Goal: Book appointment/travel/reservation

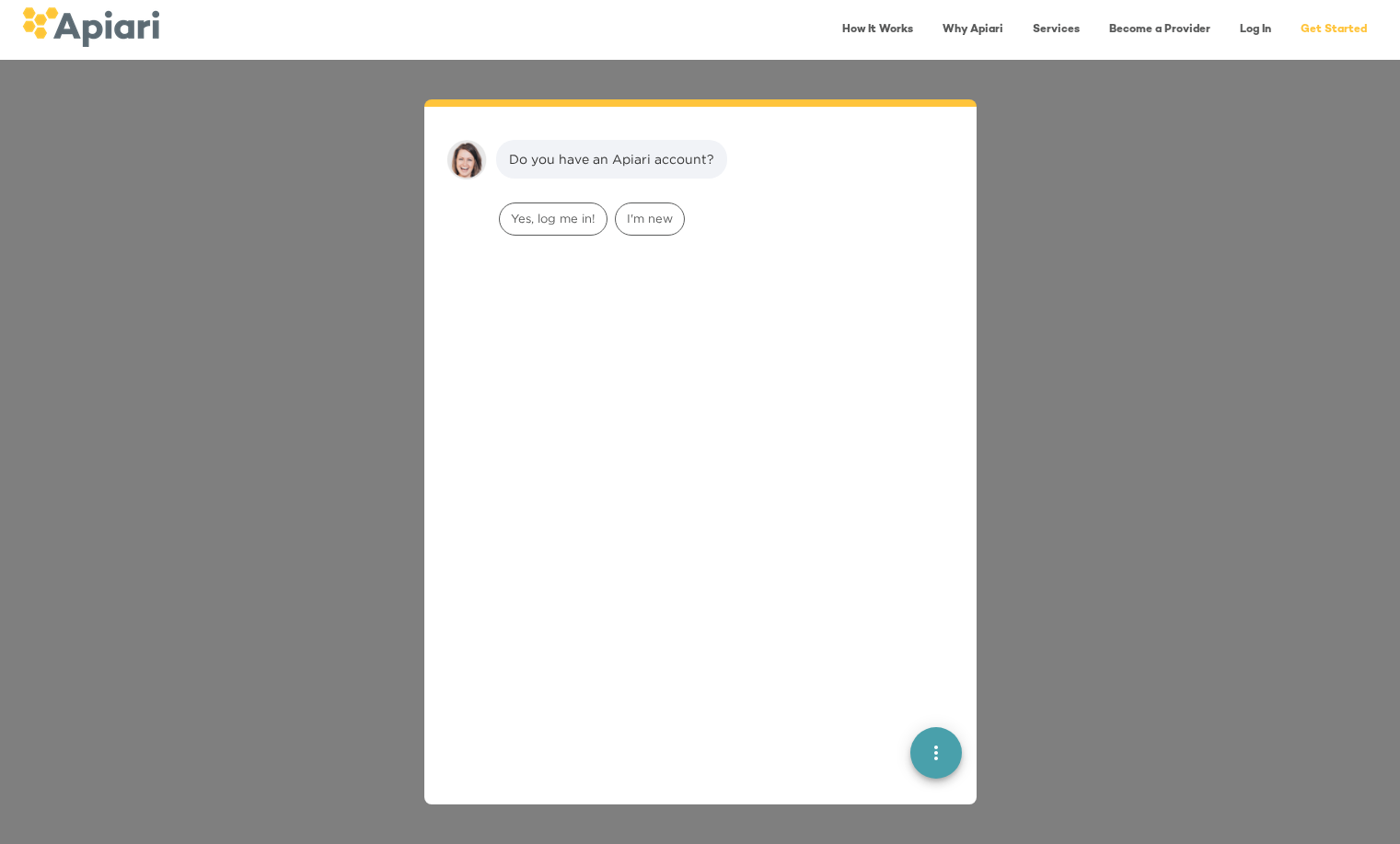
scroll to position [26, 0]
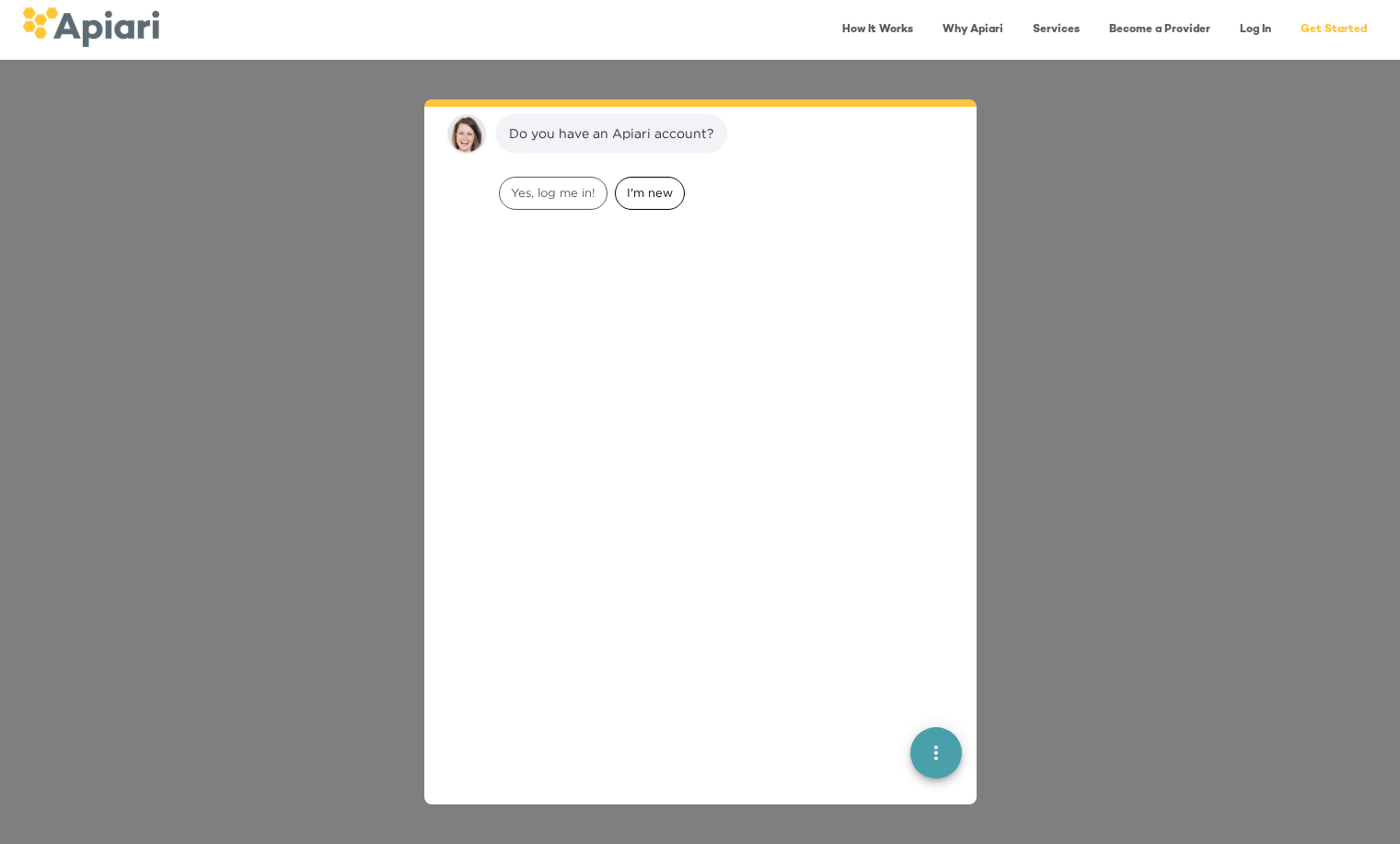
click at [647, 193] on span "I'm new" at bounding box center [649, 192] width 68 height 17
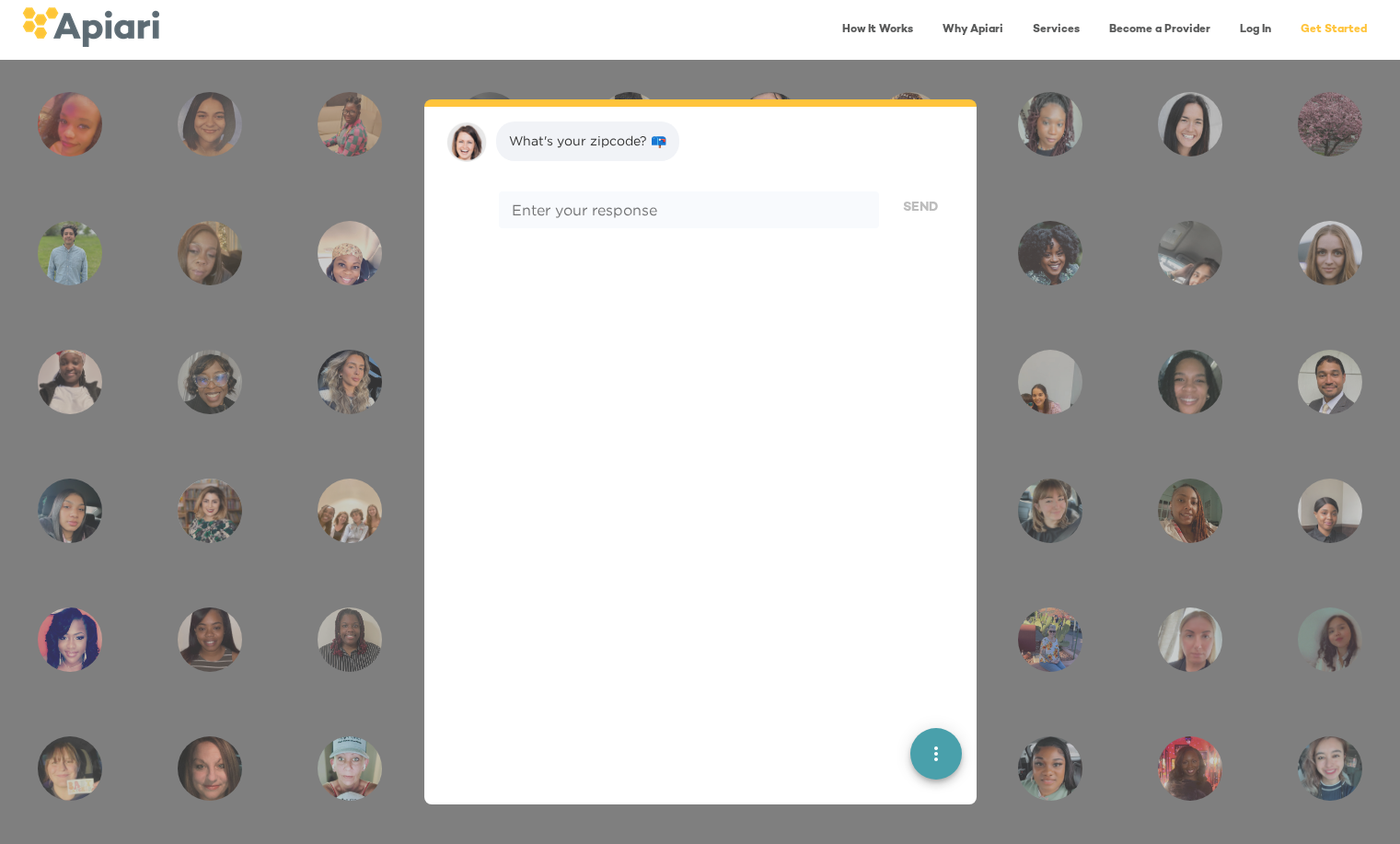
scroll to position [141, 0]
click at [797, 206] on textarea at bounding box center [688, 203] width 353 height 17
type textarea "*****"
click at [911, 194] on span "Send" at bounding box center [920, 201] width 35 height 23
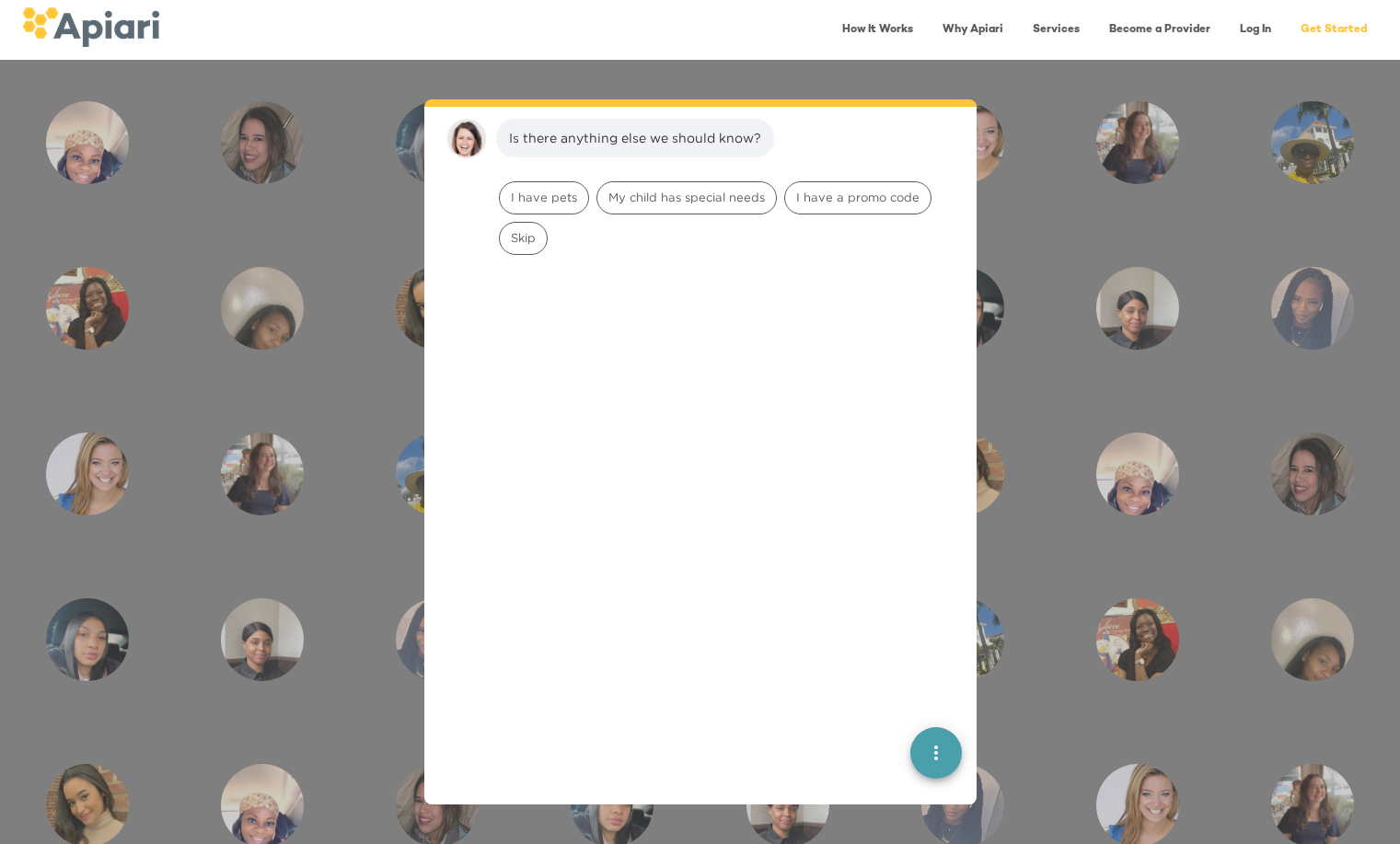
scroll to position [259, 0]
click at [530, 231] on span "Skip" at bounding box center [523, 234] width 47 height 17
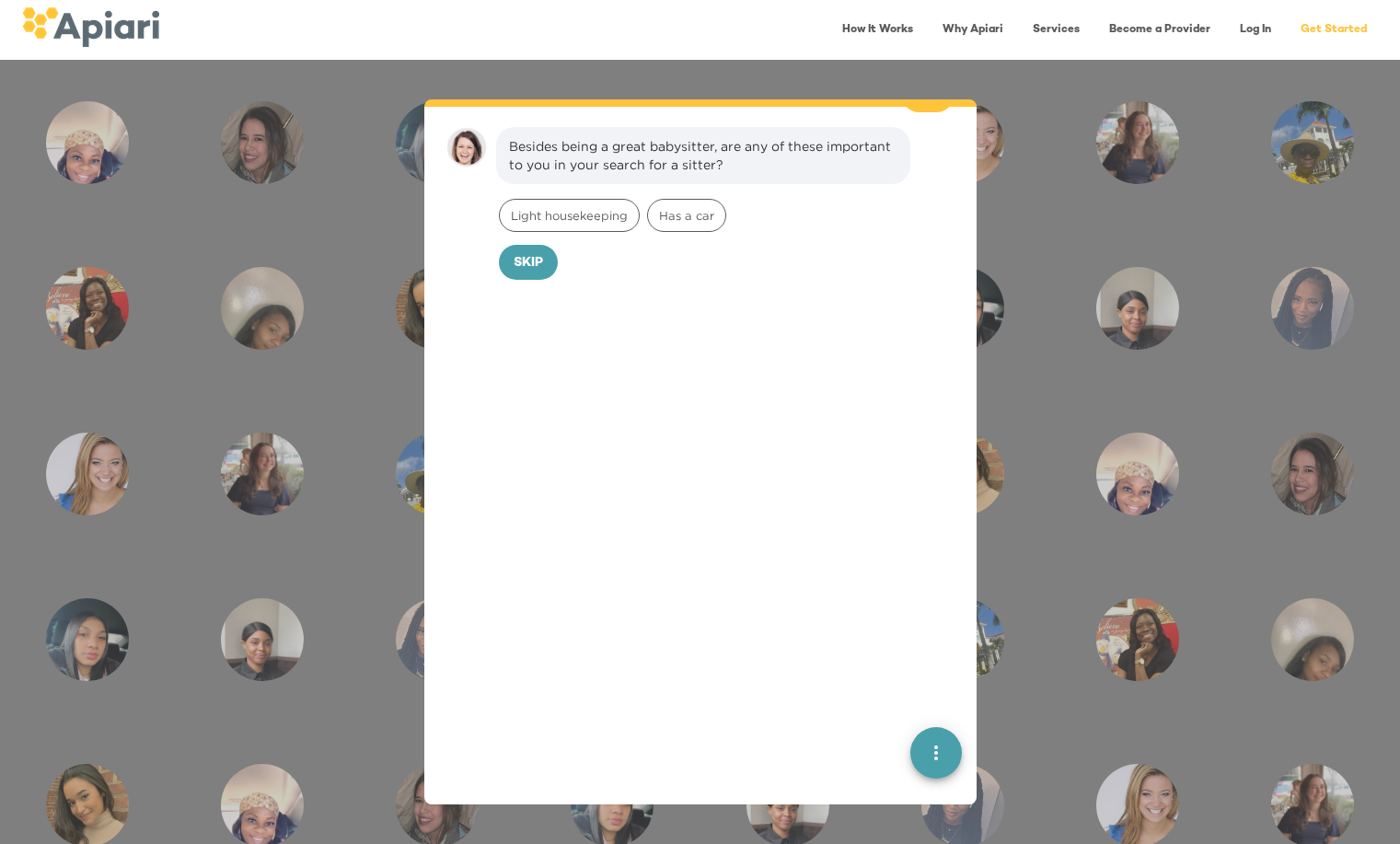
scroll to position [375, 0]
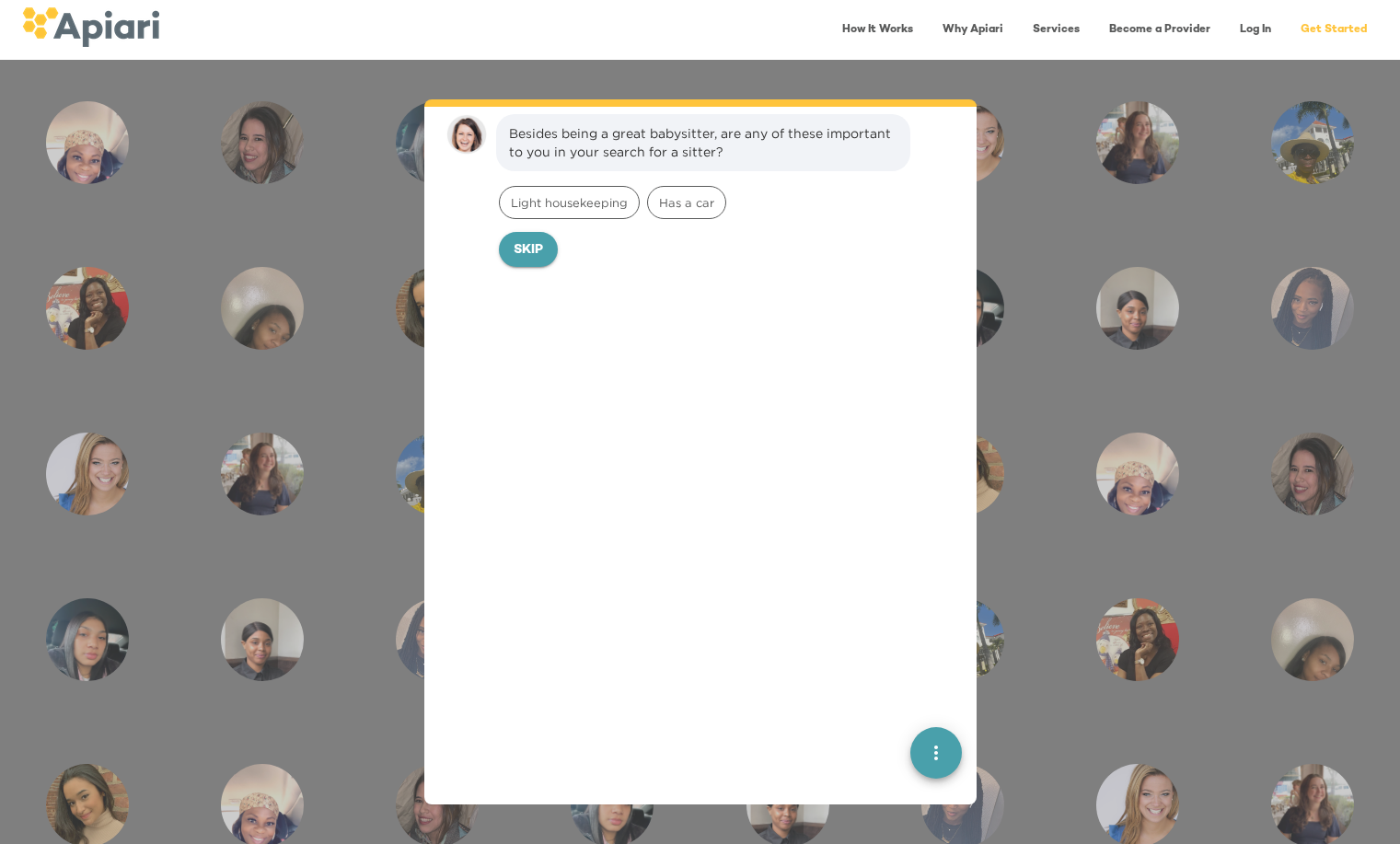
click at [523, 249] on span "Skip" at bounding box center [528, 251] width 30 height 23
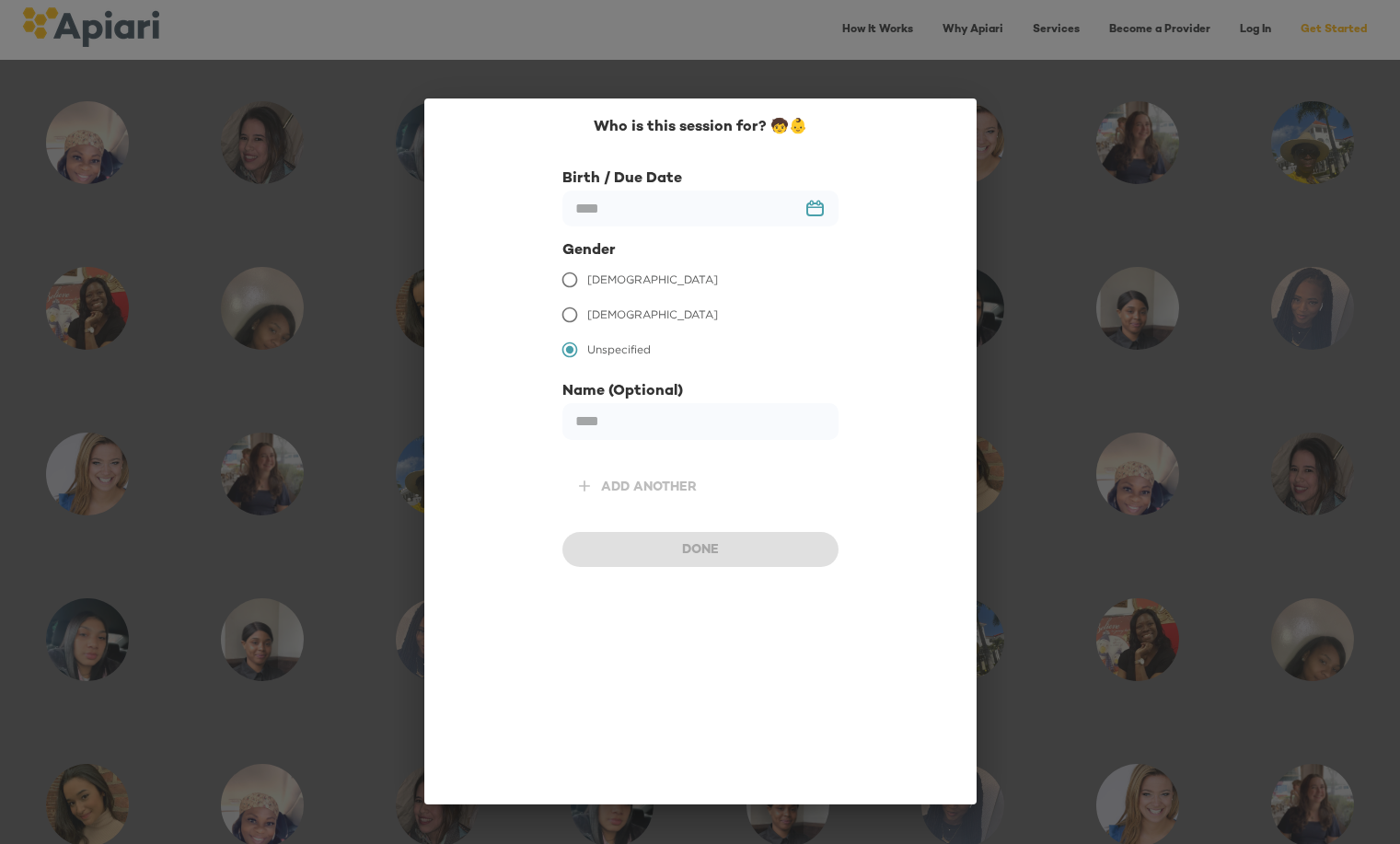
scroll to position [501, 0]
click at [744, 222] on input "text" at bounding box center [700, 208] width 276 height 36
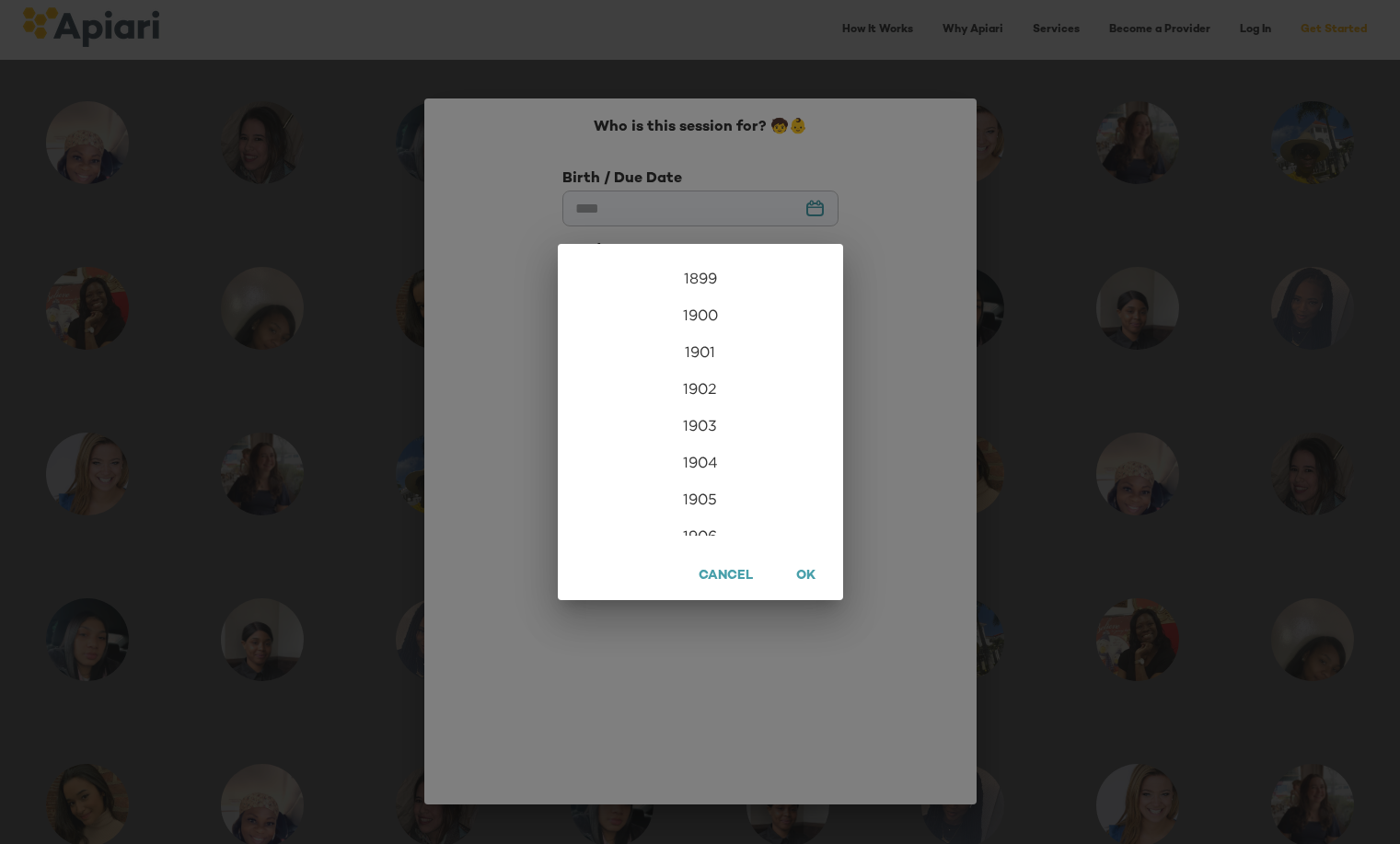
scroll to position [4453, 0]
click at [702, 353] on div "2022" at bounding box center [700, 351] width 286 height 37
click at [711, 494] on div "Nov" at bounding box center [700, 501] width 95 height 69
type input "**********"
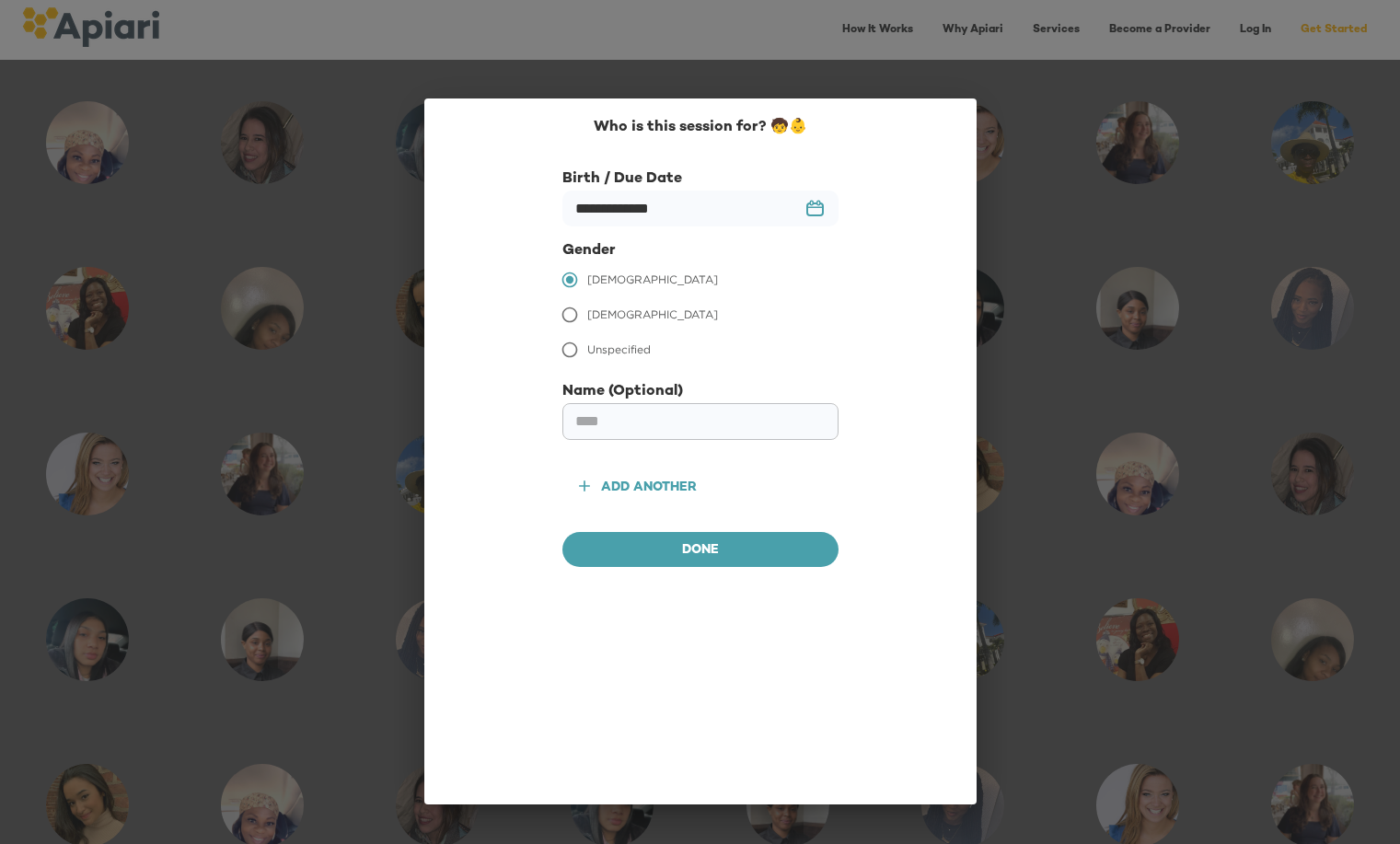
click at [644, 430] on input "text" at bounding box center [700, 421] width 276 height 37
click at [714, 552] on span "Done" at bounding box center [700, 551] width 246 height 23
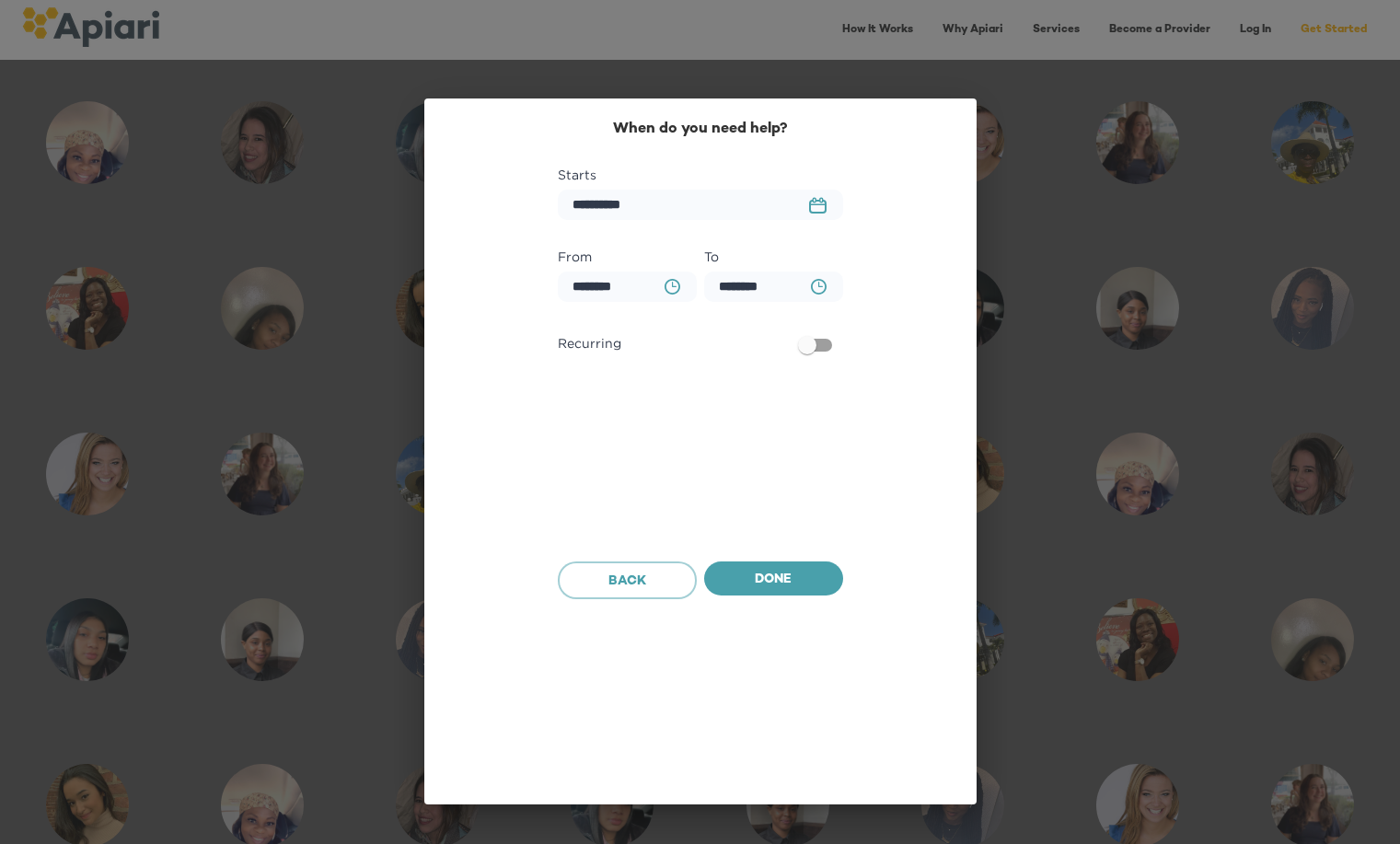
scroll to position [616, 0]
click at [826, 201] on button "23979DC4-A7E4-489C-88E7-37869341D308 Created with sketchtool." at bounding box center [817, 205] width 39 height 38
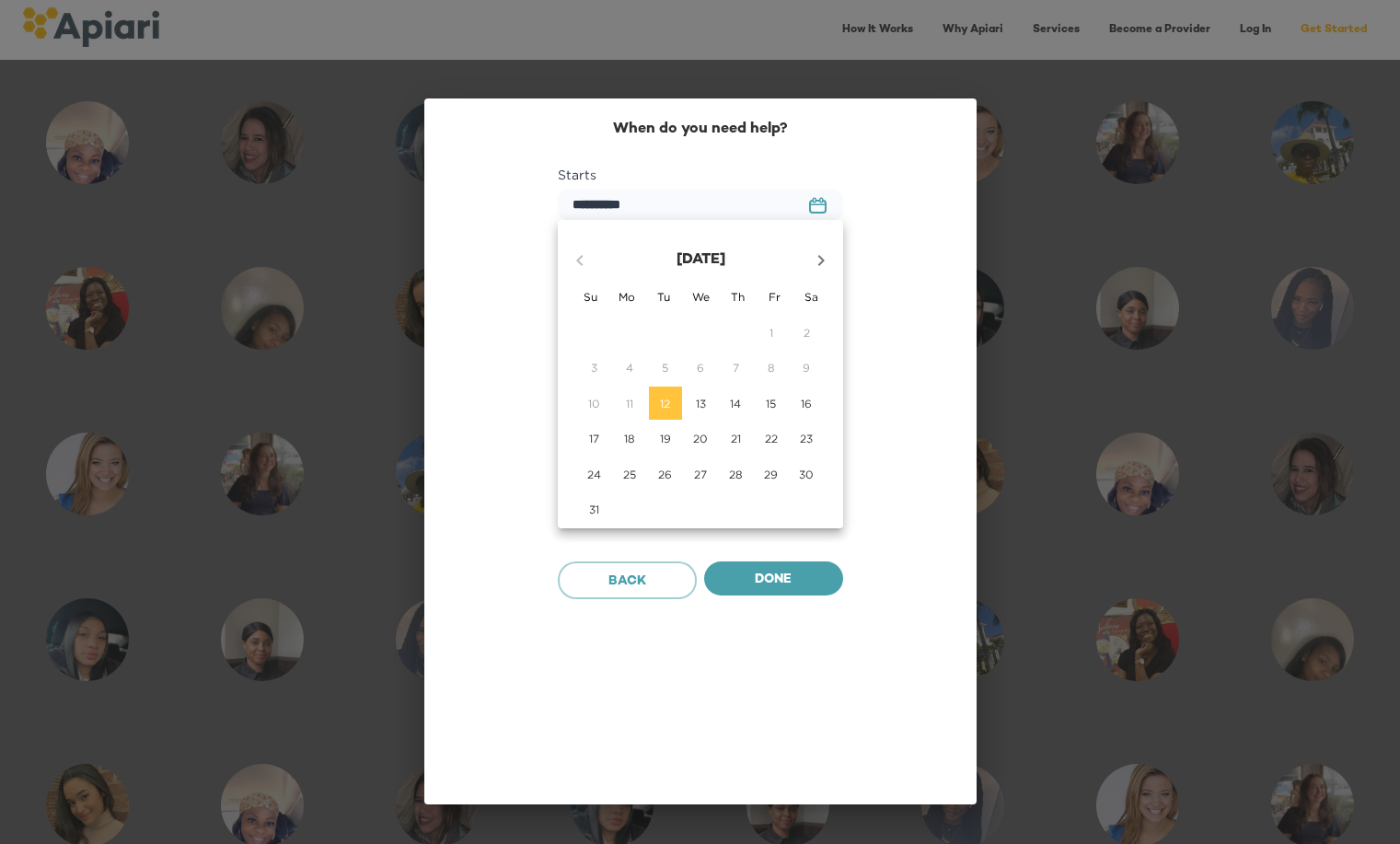
click at [820, 262] on icon "button" at bounding box center [821, 260] width 7 height 11
click at [633, 367] on p "8" at bounding box center [630, 367] width 8 height 15
type input "**********"
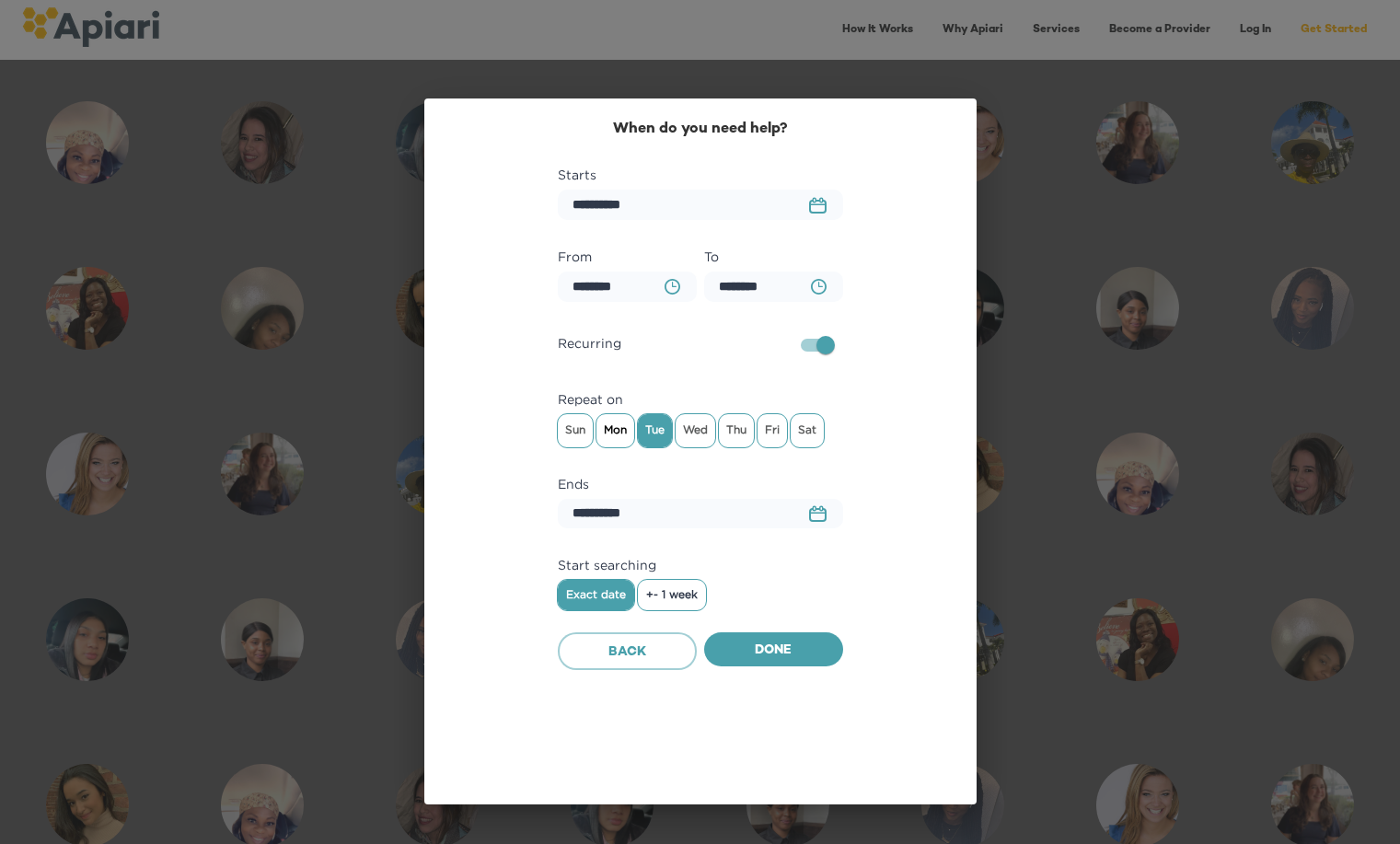
click at [612, 432] on span "Mon" at bounding box center [614, 430] width 38 height 28
click at [689, 433] on span "Wed" at bounding box center [694, 430] width 39 height 28
click at [735, 429] on span "Thu" at bounding box center [736, 430] width 35 height 28
click at [777, 433] on span "Fri" at bounding box center [772, 430] width 30 height 28
click at [818, 517] on icon "23979DC4-A7E4-489C-88E7-37869341D308 Created with sketchtool." at bounding box center [817, 512] width 17 height 16
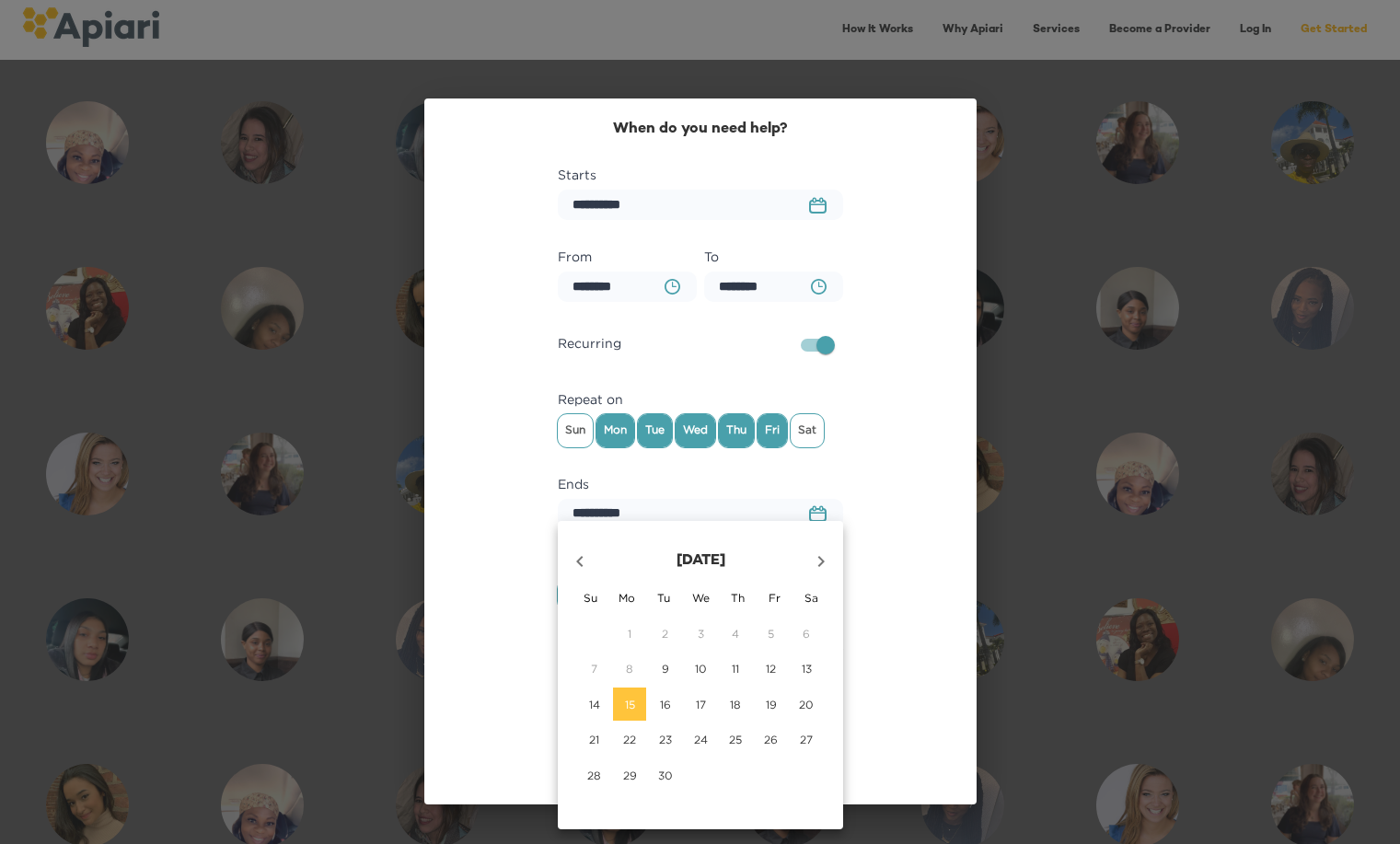
click at [820, 557] on icon "button" at bounding box center [821, 560] width 7 height 11
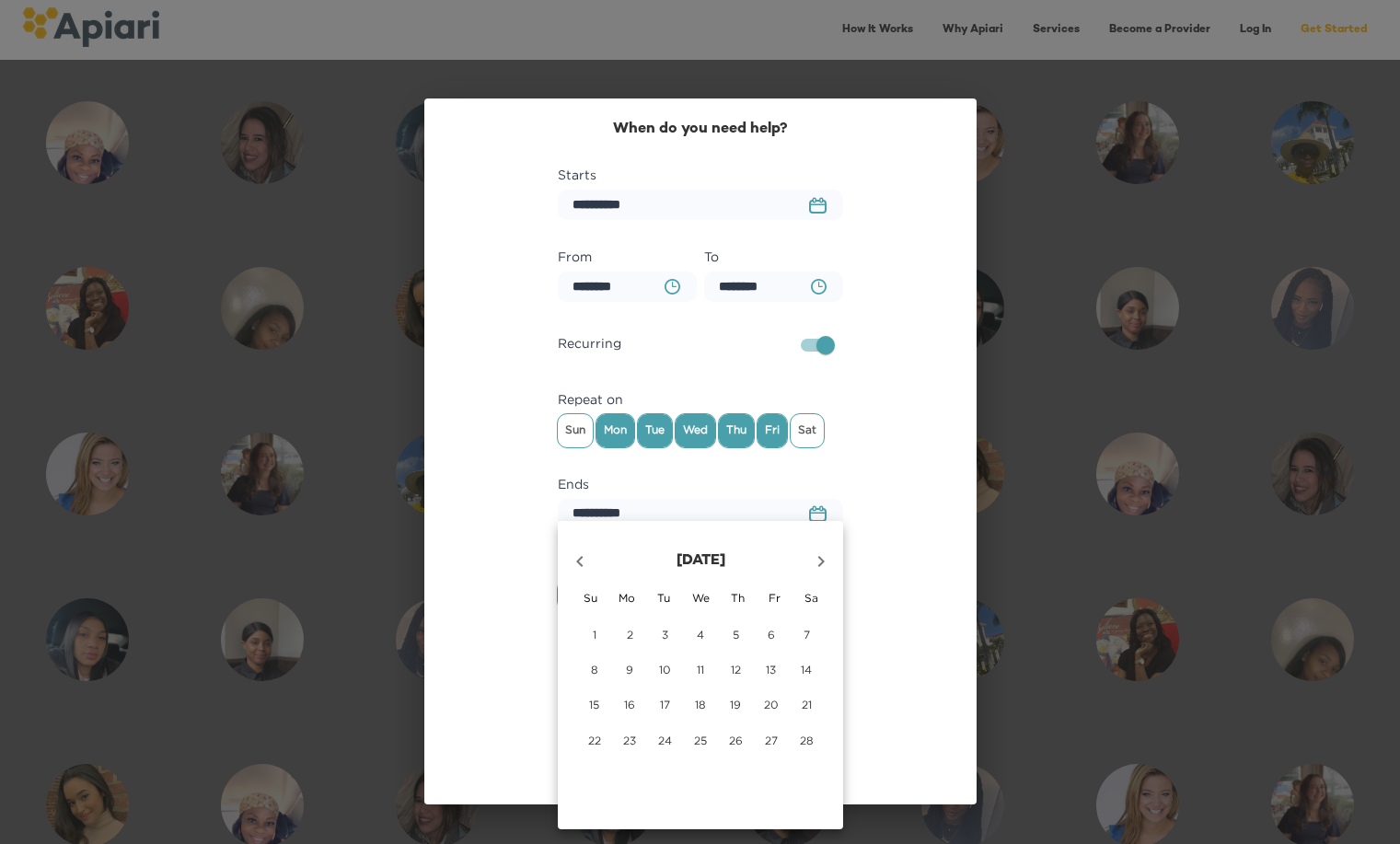
click at [820, 557] on icon "button" at bounding box center [821, 560] width 7 height 11
click at [671, 282] on div at bounding box center [700, 422] width 1400 height 844
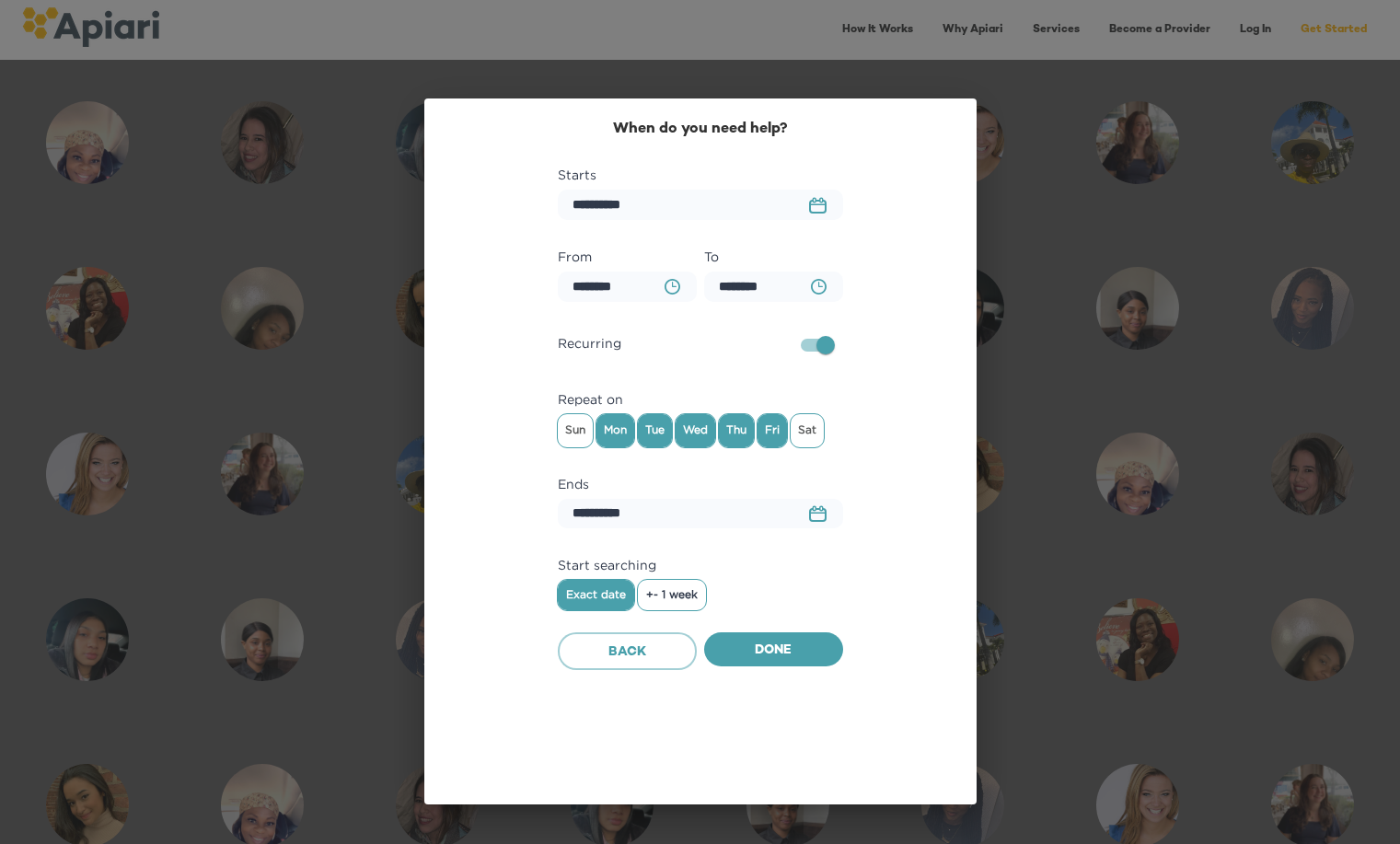
click at [825, 288] on icon "button" at bounding box center [818, 286] width 15 height 15
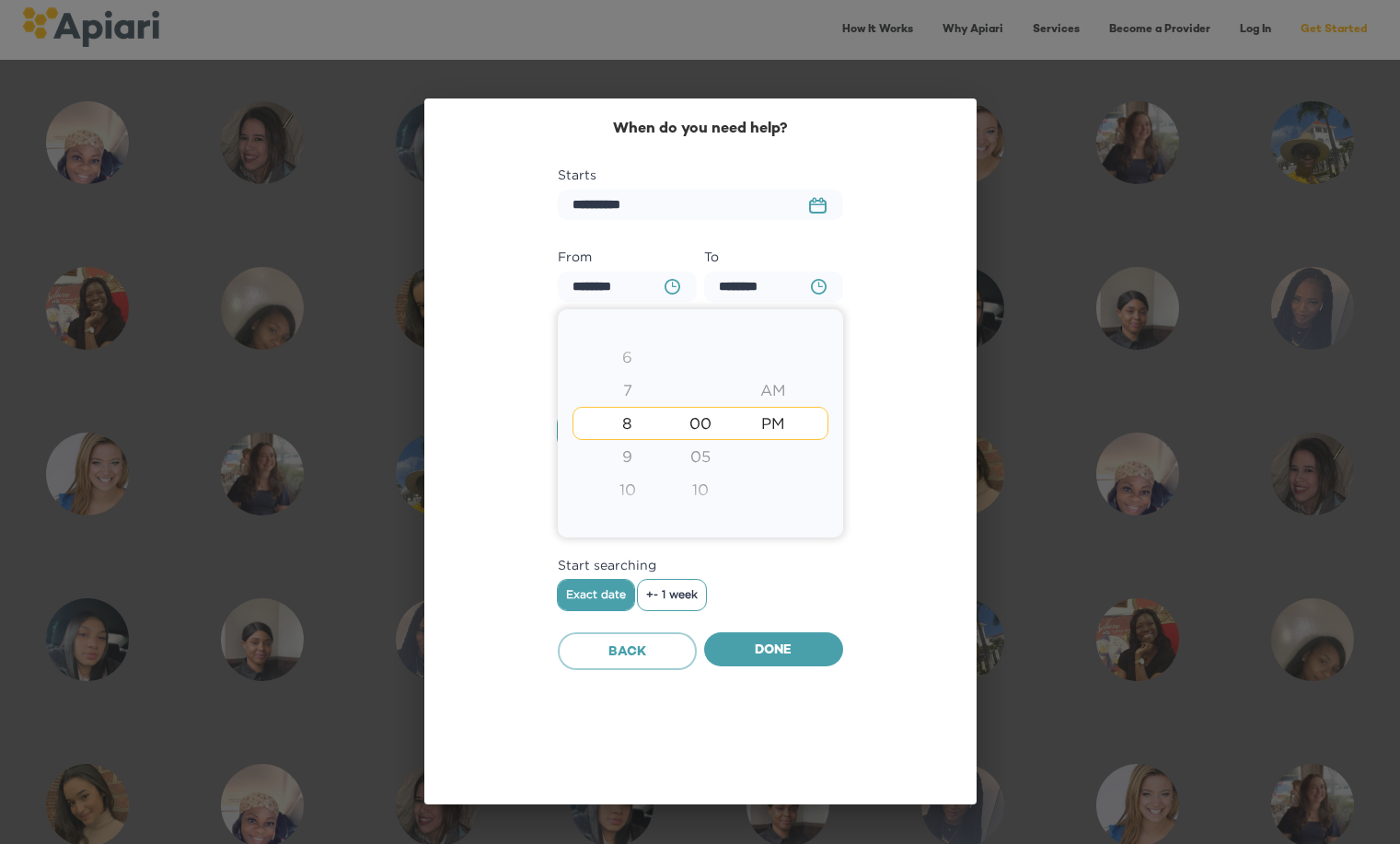
click at [632, 357] on div "6" at bounding box center [627, 357] width 73 height 33
type input "********"
click at [889, 556] on div at bounding box center [700, 422] width 1400 height 844
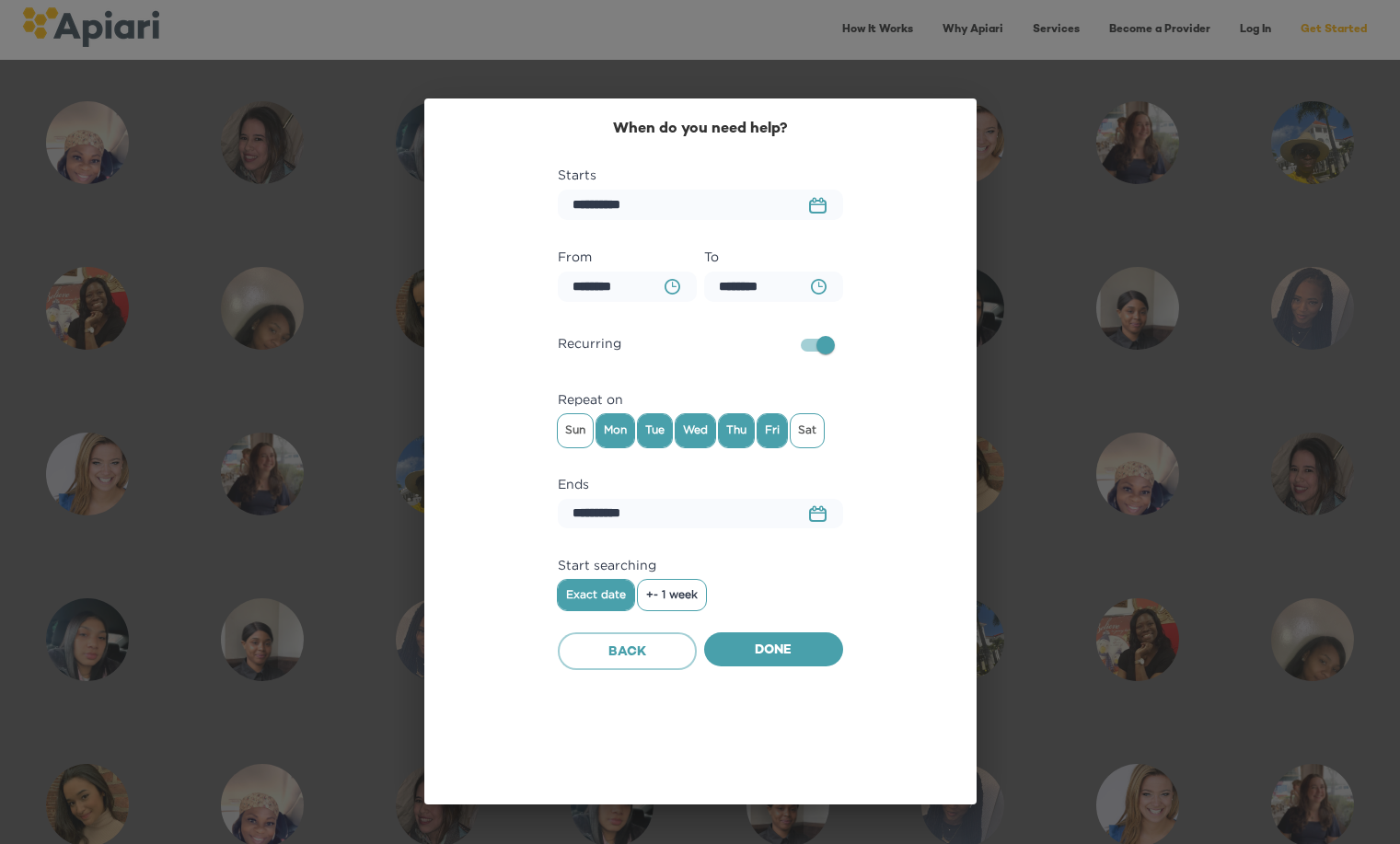
click at [820, 515] on icon "23979DC4-A7E4-489C-88E7-37869341D308 Created with sketchtool." at bounding box center [817, 512] width 17 height 16
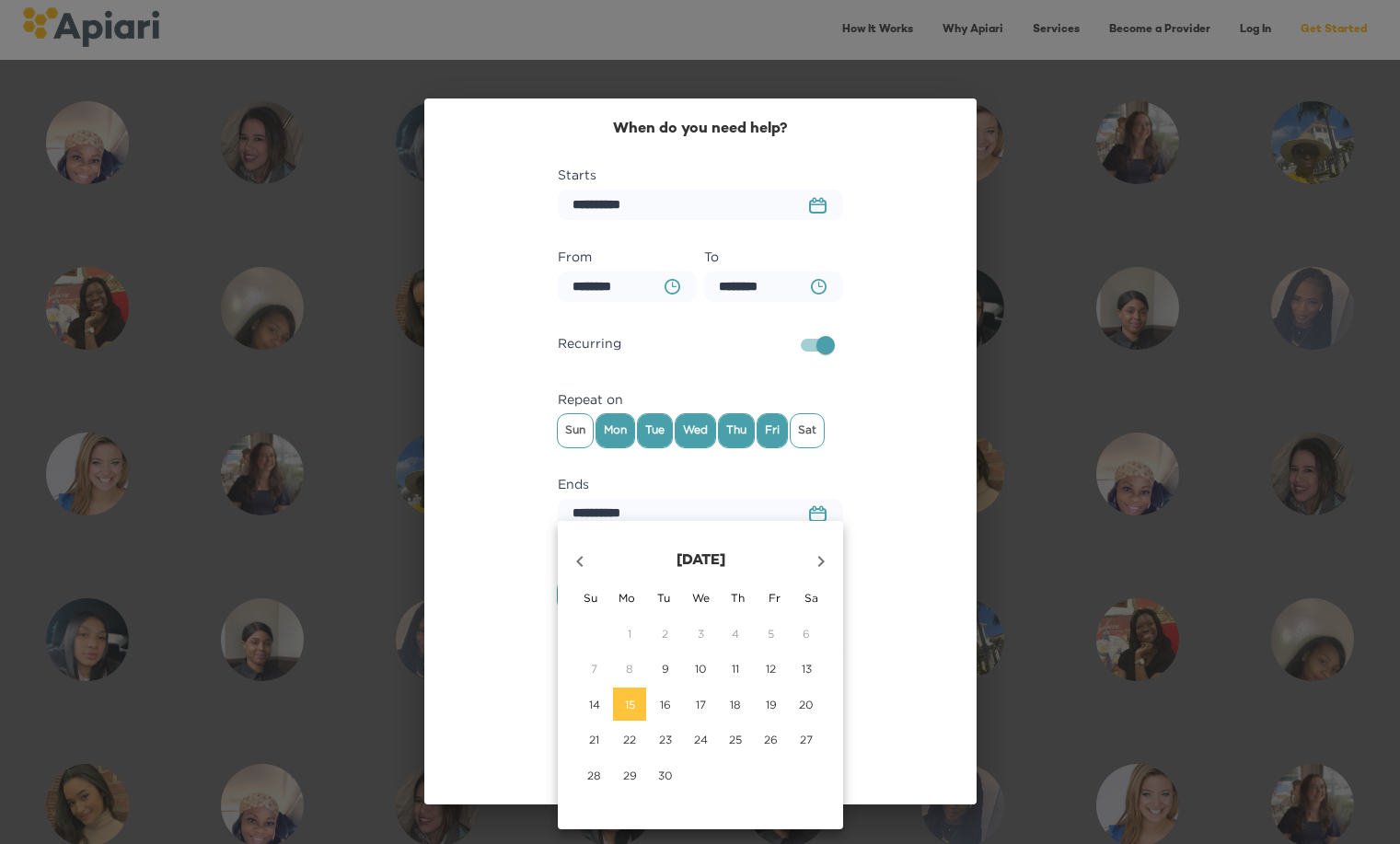
click at [829, 557] on icon "button" at bounding box center [820, 560] width 22 height 22
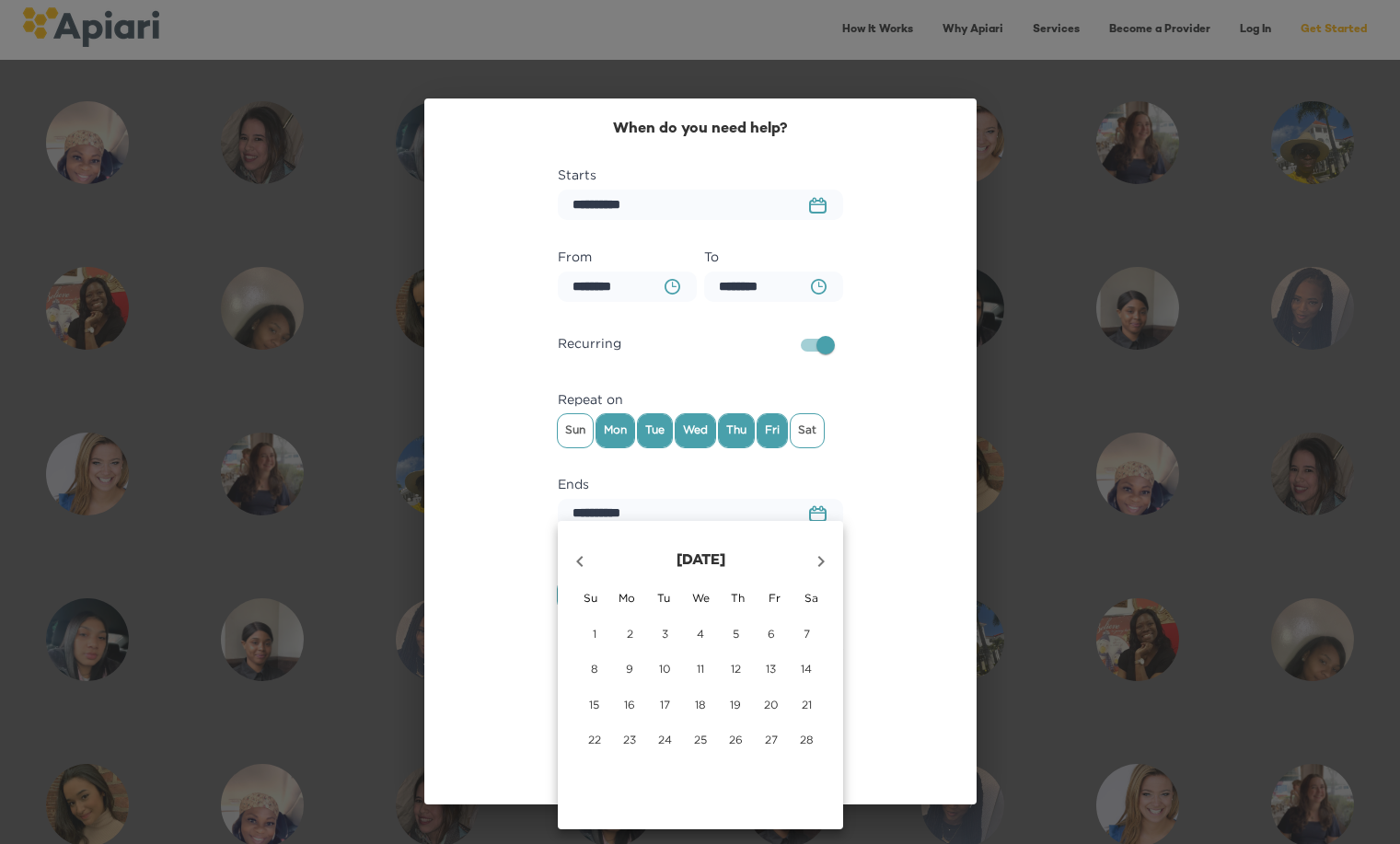
click at [829, 557] on icon "button" at bounding box center [820, 560] width 22 height 22
click at [782, 745] on span "26" at bounding box center [771, 739] width 33 height 15
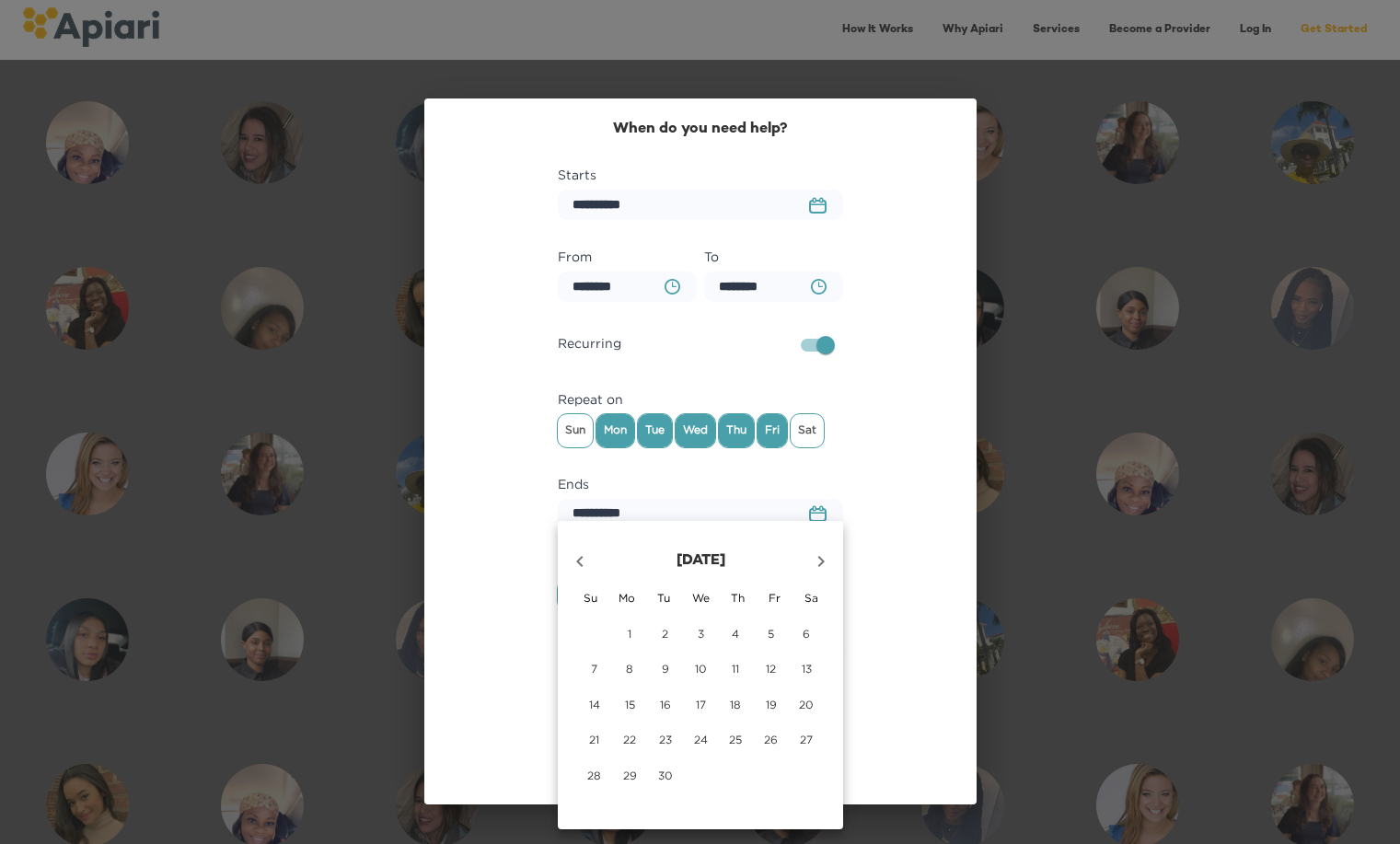
type input "**********"
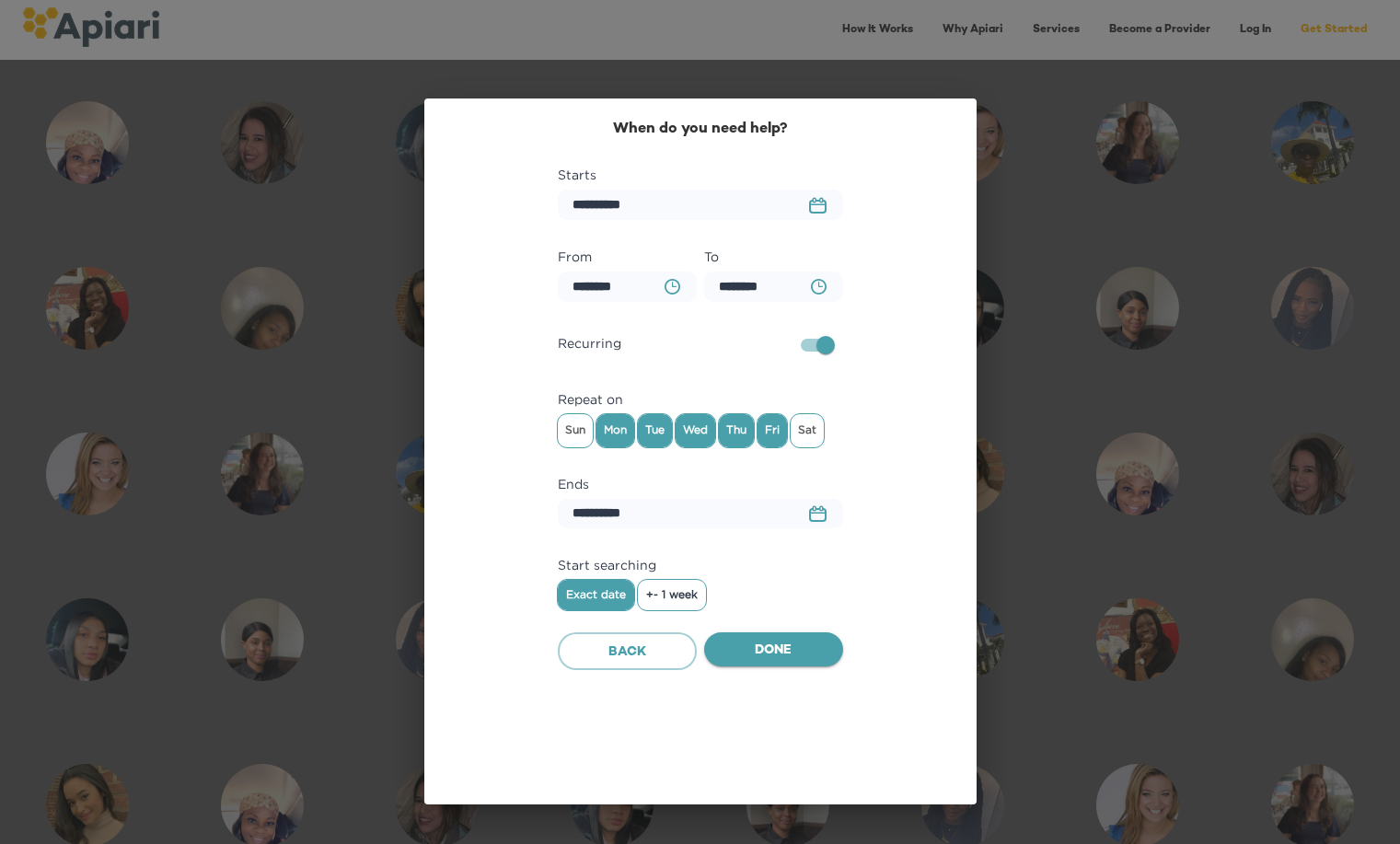
click at [764, 640] on span "Done" at bounding box center [773, 651] width 110 height 23
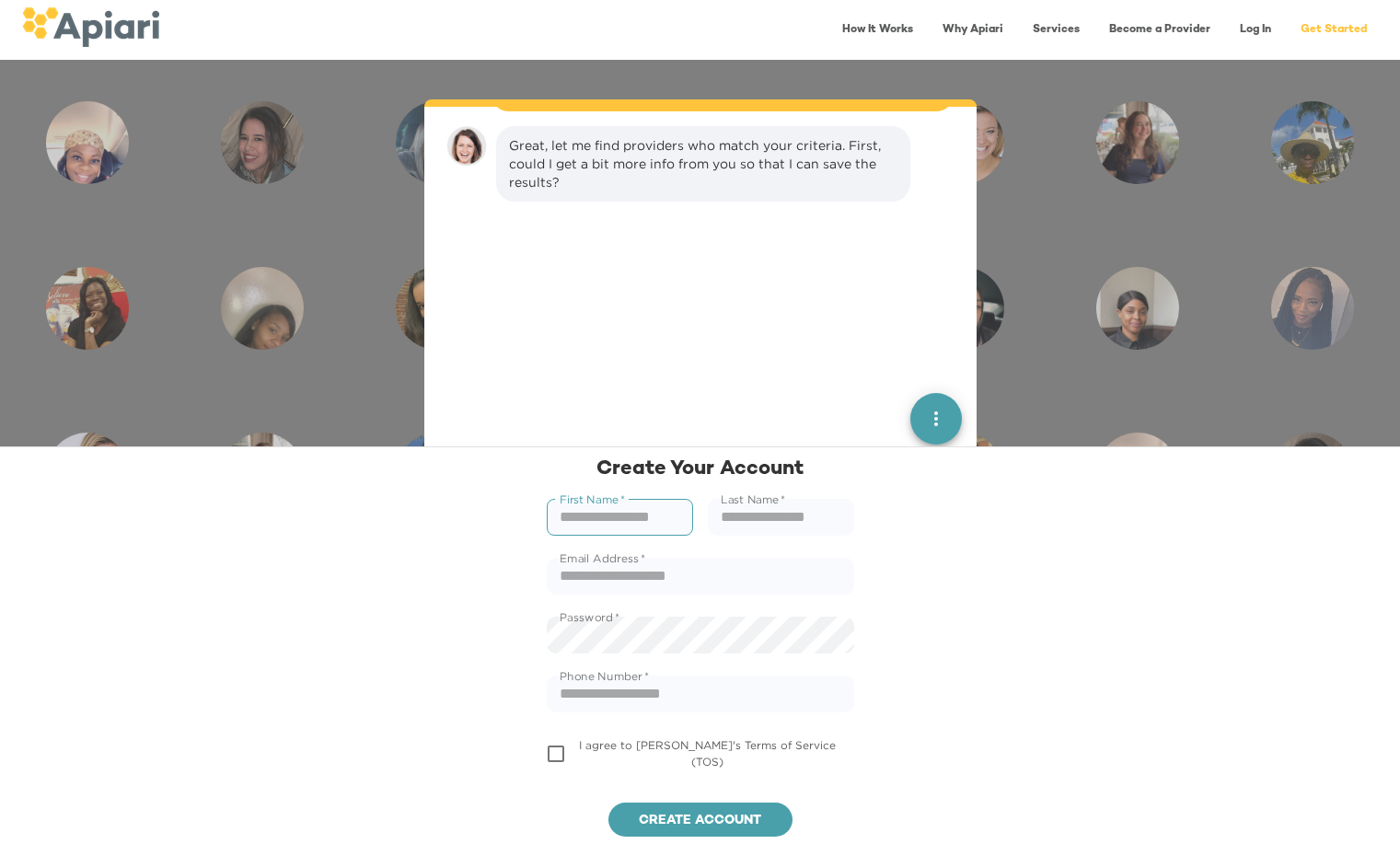
scroll to position [752, 0]
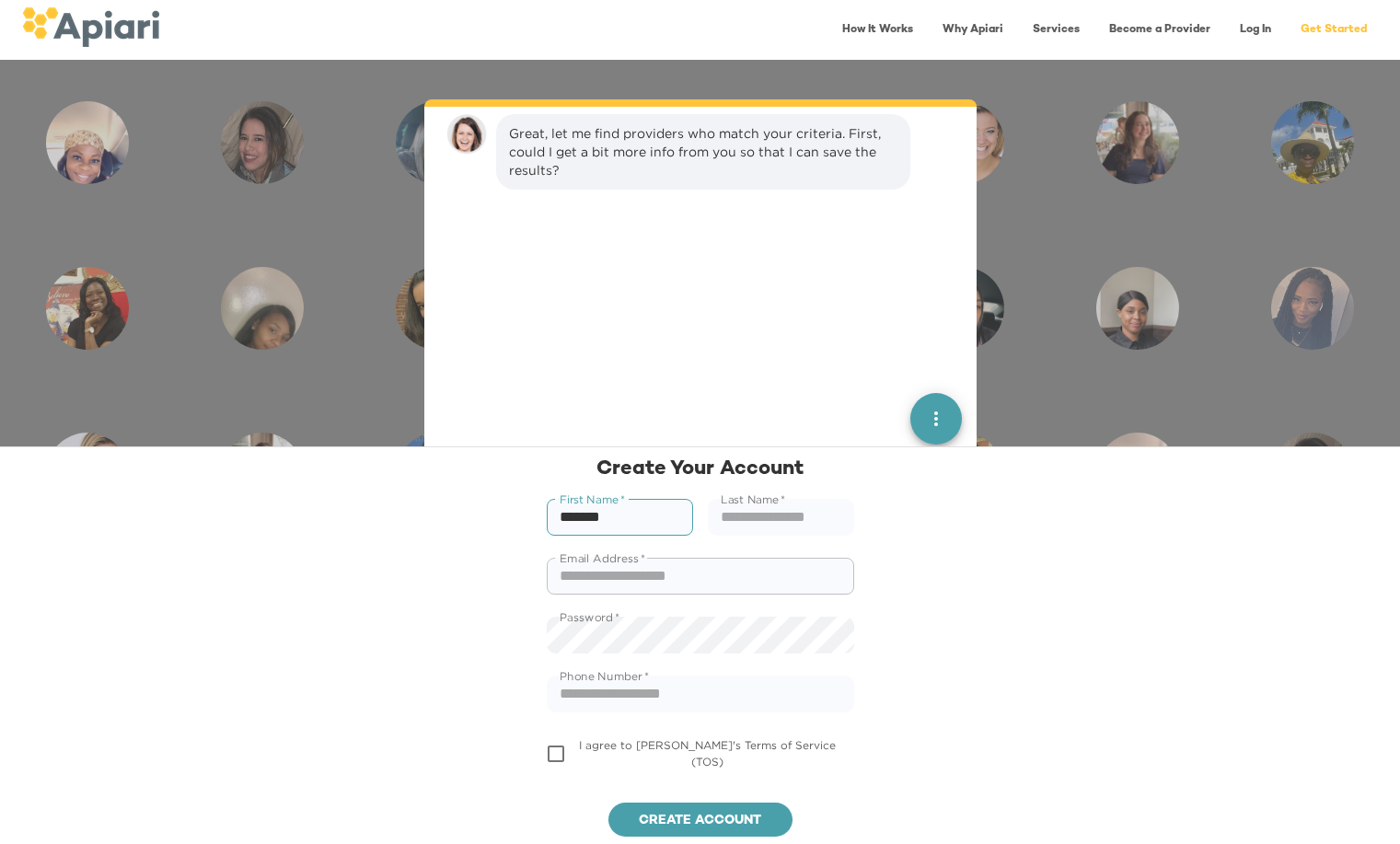
type input "*******"
type input "*********"
type input "**********"
click at [655, 703] on input "text" at bounding box center [700, 693] width 308 height 37
type input "**********"
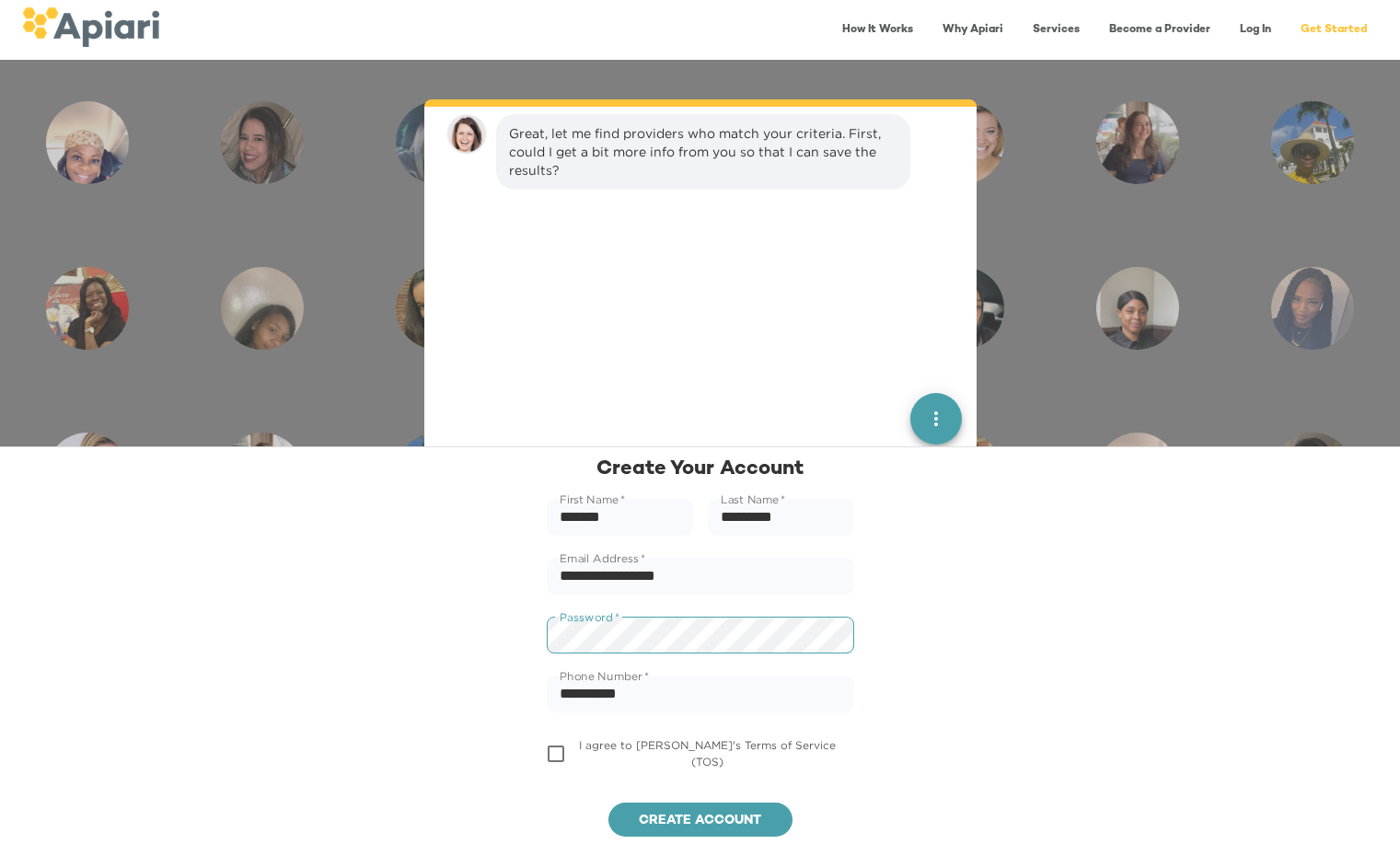
click at [249, 617] on div "**********" at bounding box center [700, 644] width 1400 height 397
click at [695, 812] on span "Create account" at bounding box center [700, 821] width 155 height 23
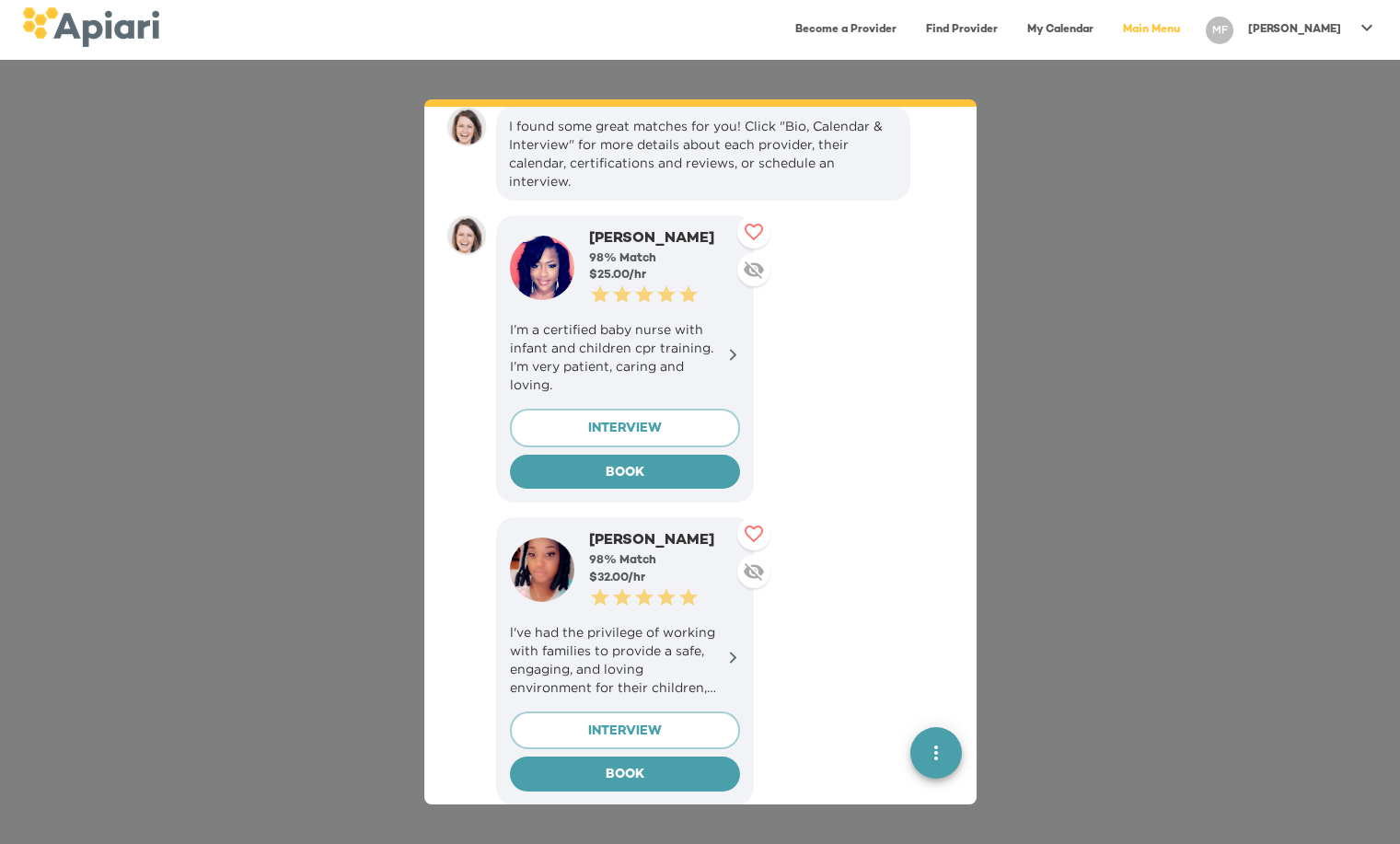
scroll to position [952, 0]
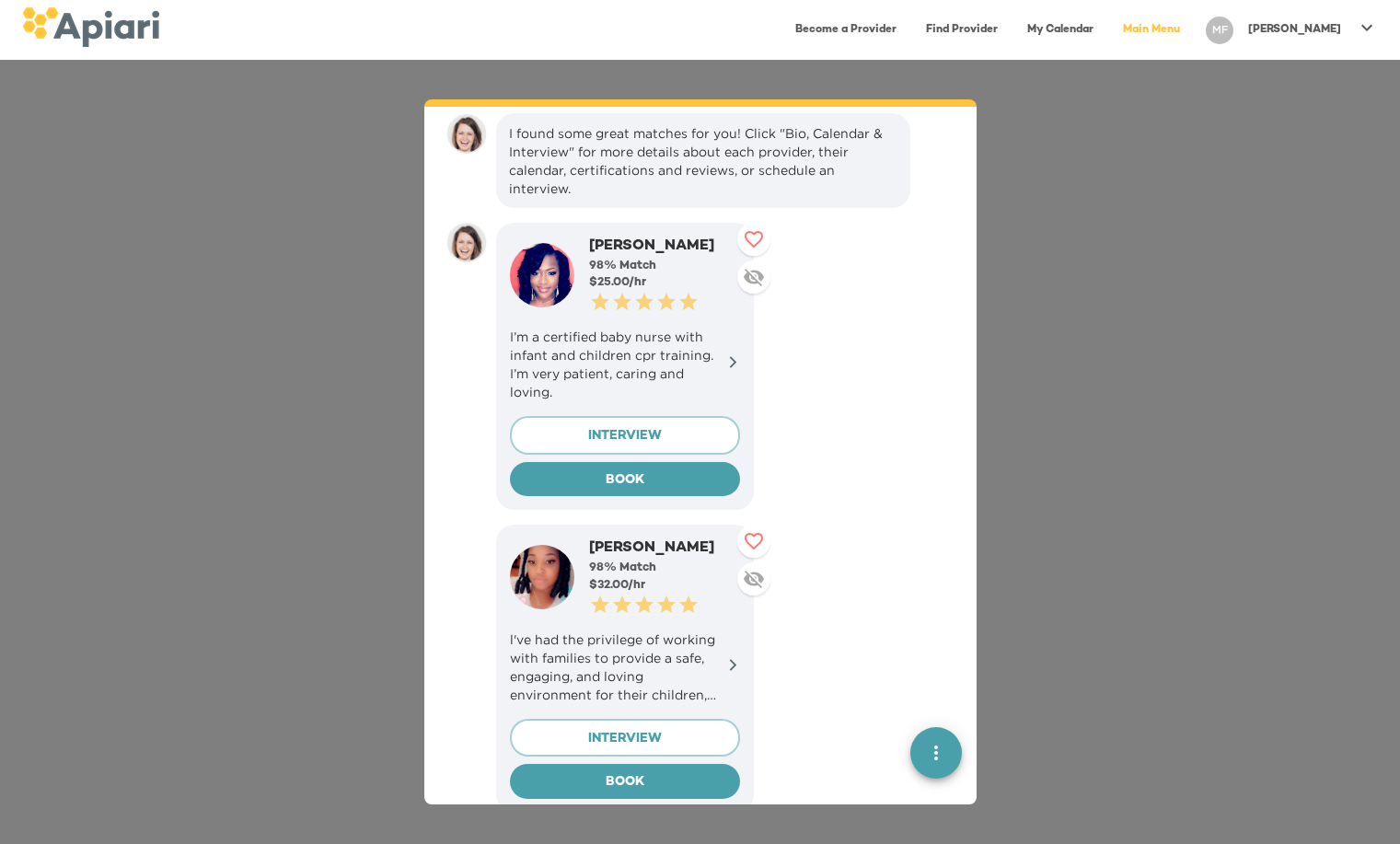
click at [706, 362] on p "I’m a certified baby nurse with infant and children cpr training. I’m very pati…" at bounding box center [624, 364] width 230 height 74
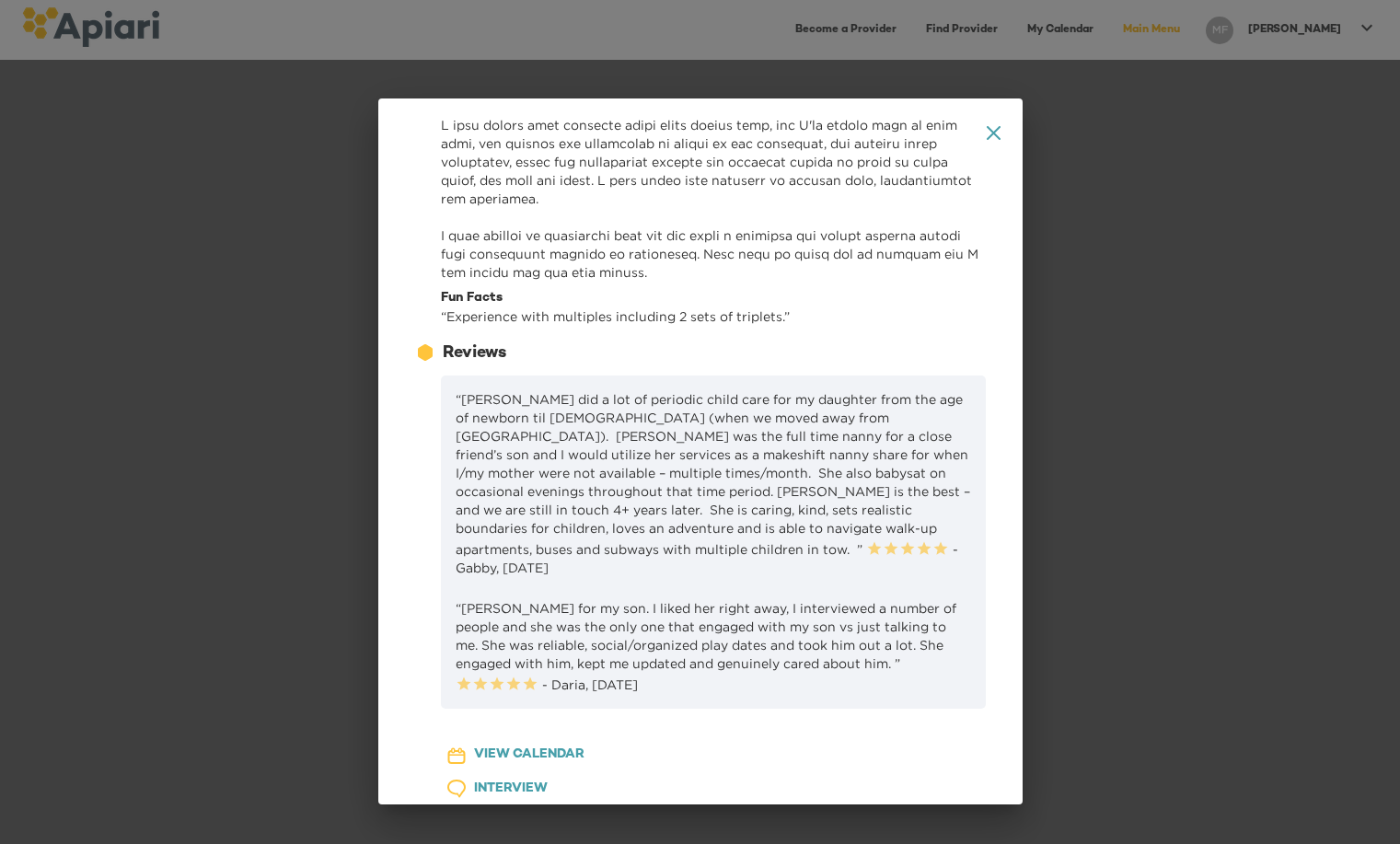
scroll to position [0, 0]
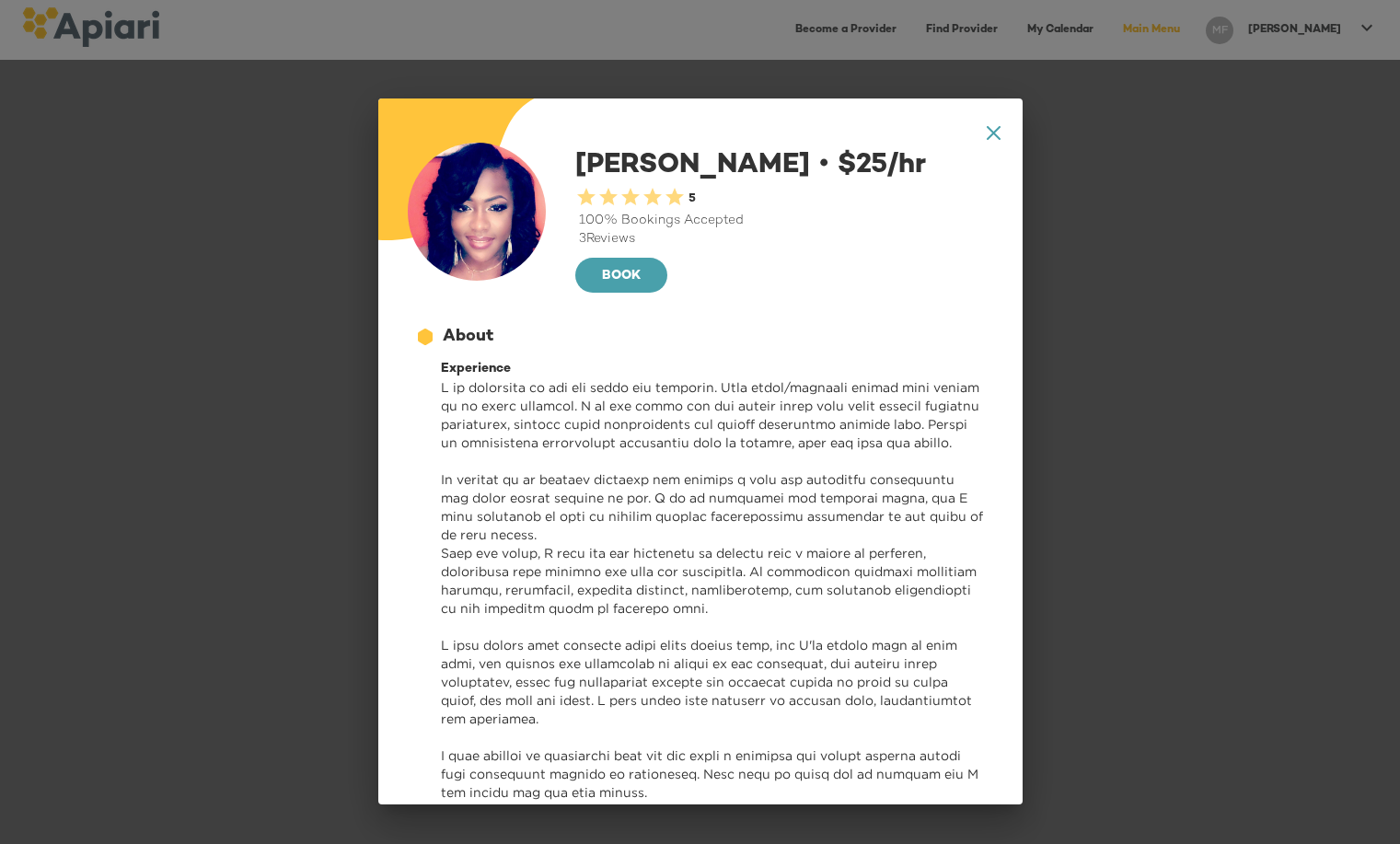
drag, startPoint x: 1172, startPoint y: 167, endPoint x: 1162, endPoint y: 13, distance: 154.3
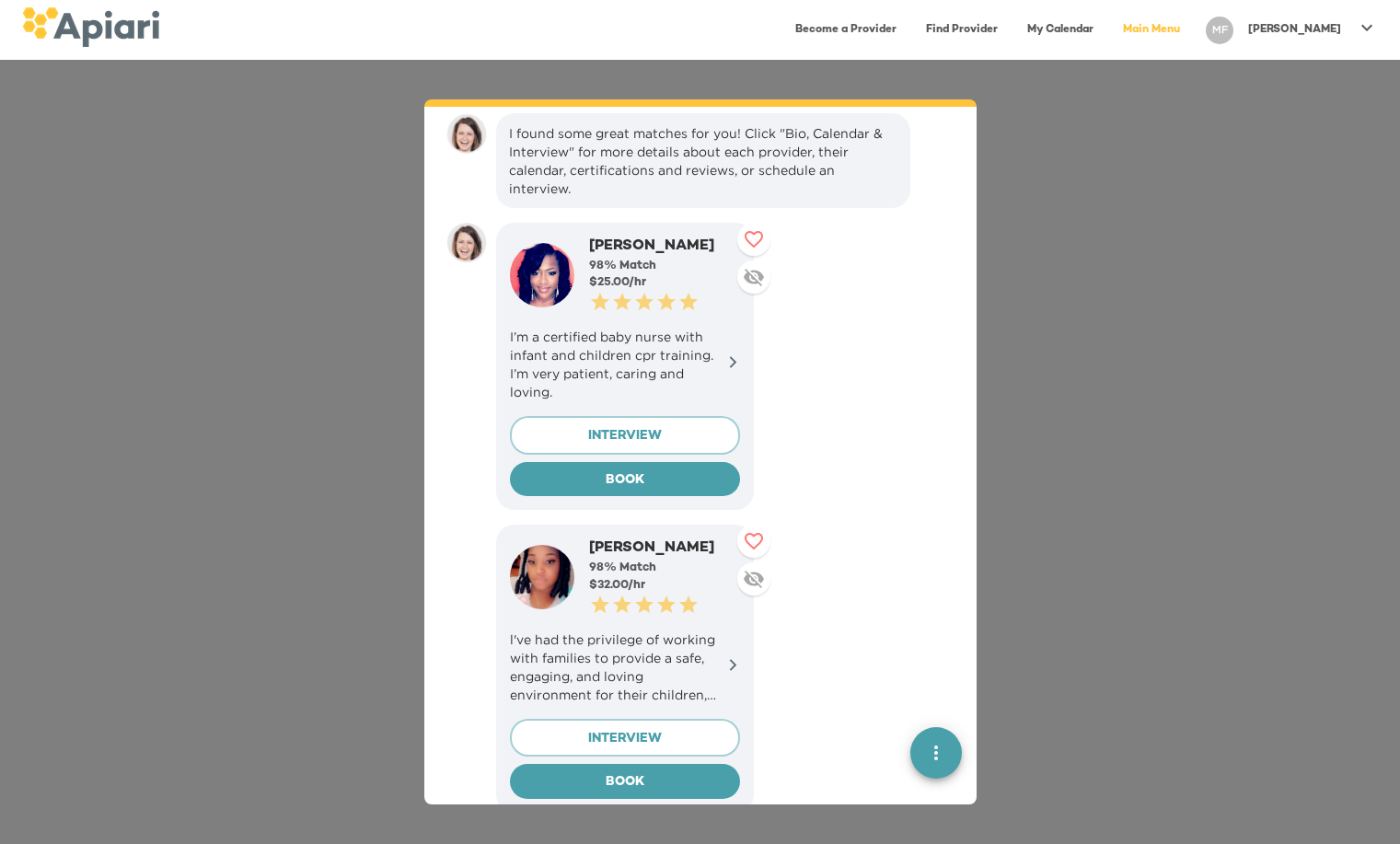
click at [761, 230] on icon at bounding box center [753, 238] width 22 height 22
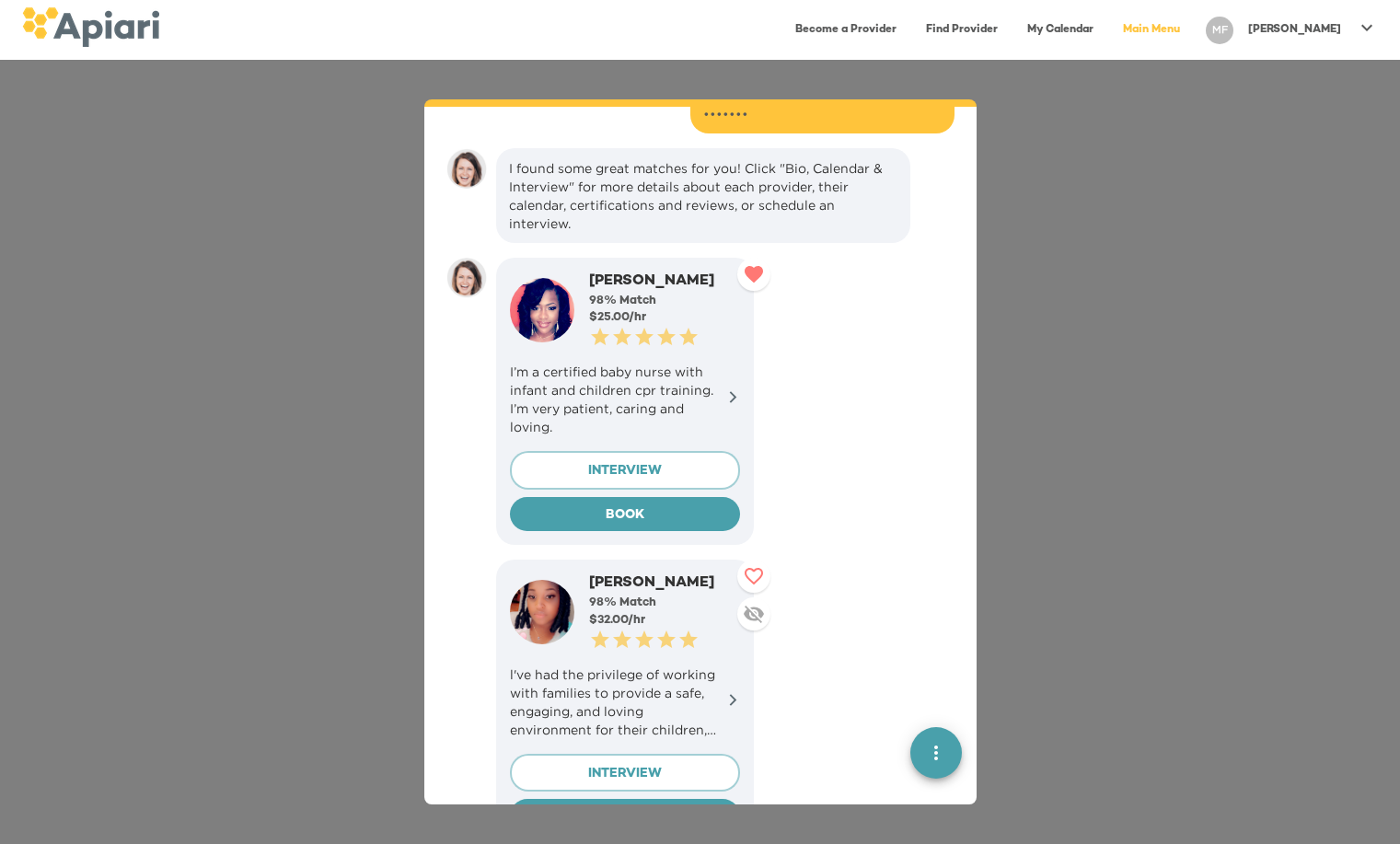
scroll to position [828, 0]
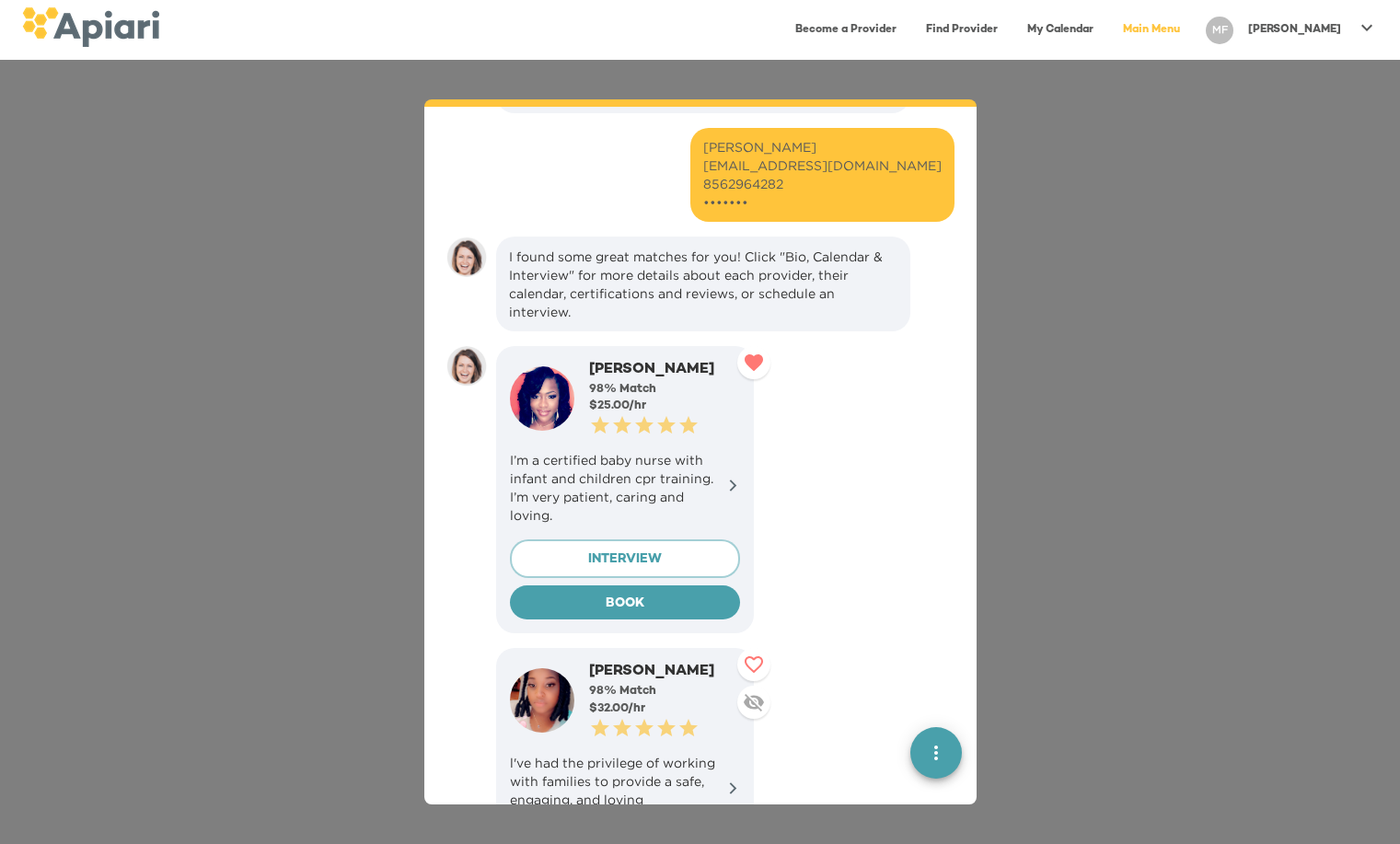
click at [729, 484] on icon at bounding box center [733, 485] width 13 height 13
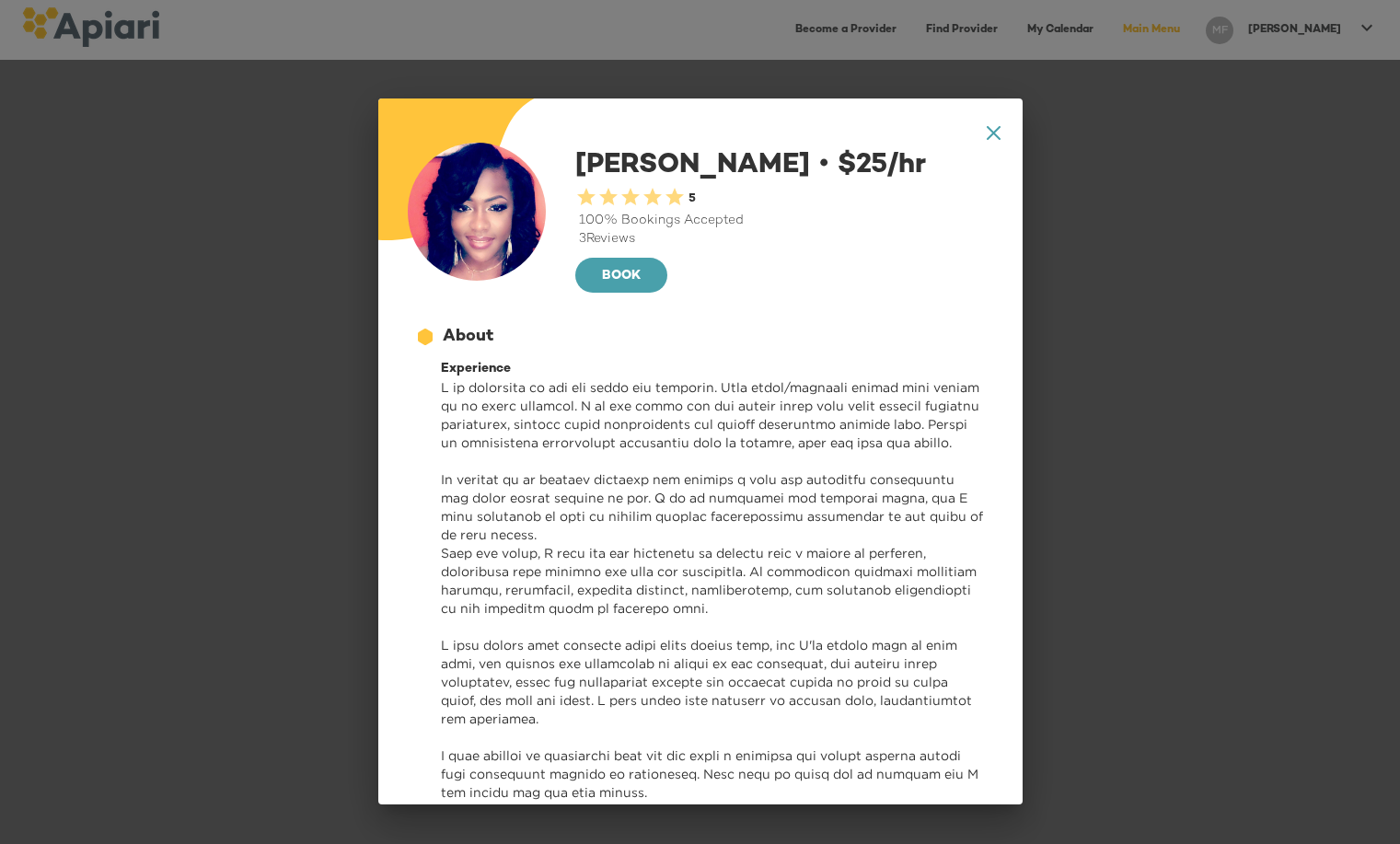
scroll to position [23, 0]
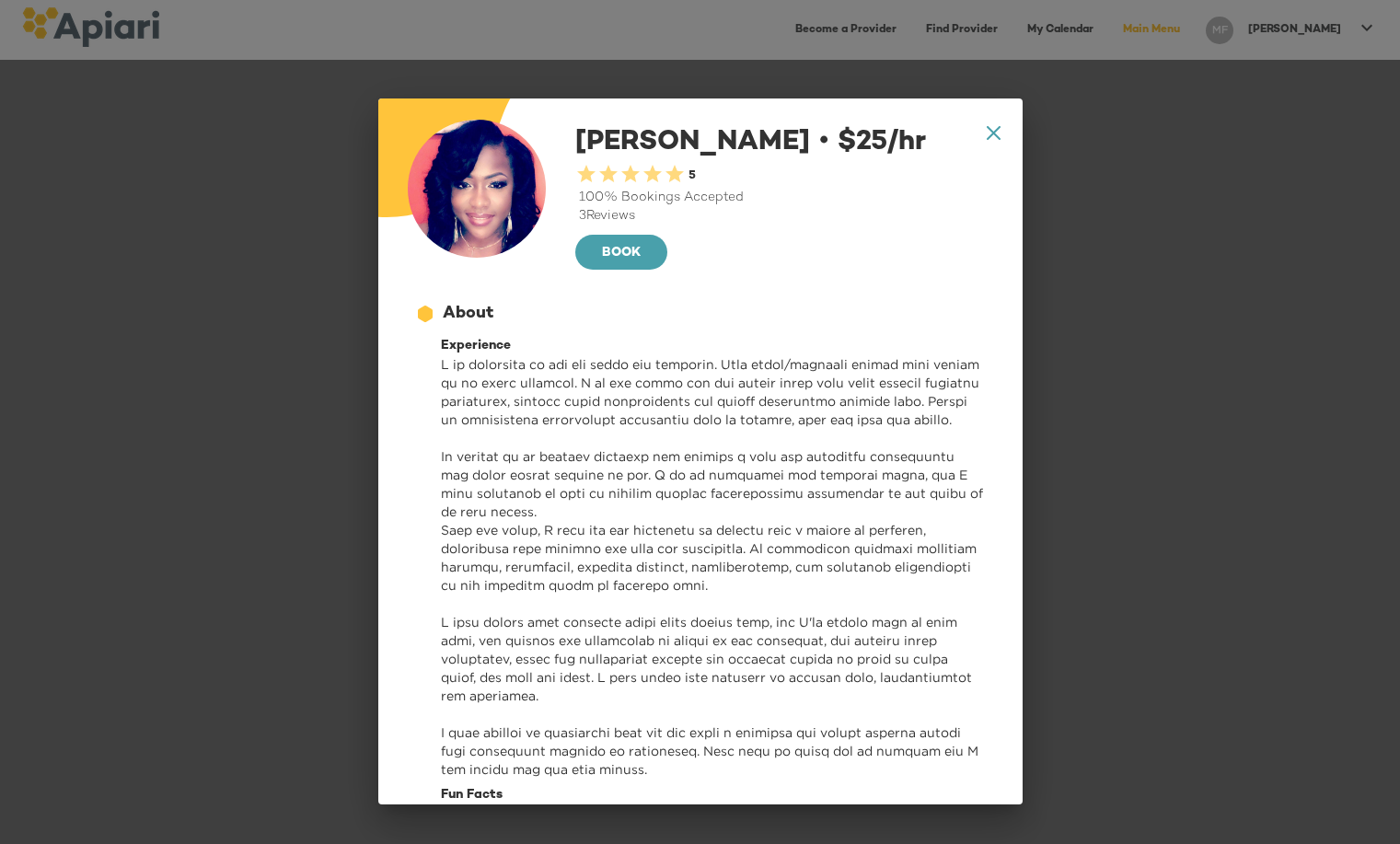
drag, startPoint x: 365, startPoint y: 88, endPoint x: 409, endPoint y: 149, distance: 75.2
click at [410, 152] on div "A1D20667-DBDC-461F-895E-AC602C3246CF Created with sketchtool. A4A3651C-AC5F-40B…" at bounding box center [700, 422] width 1400 height 844
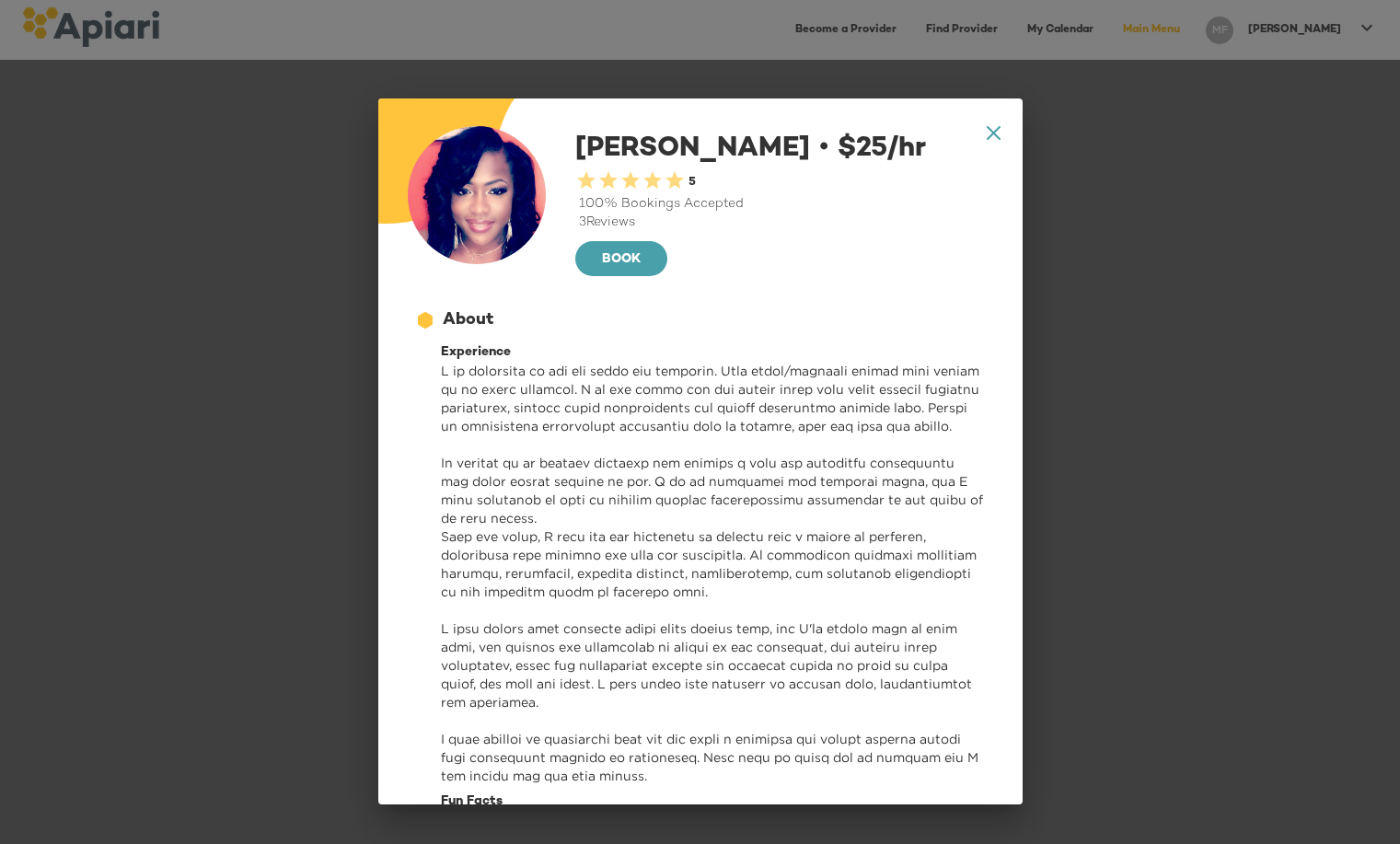
scroll to position [0, 0]
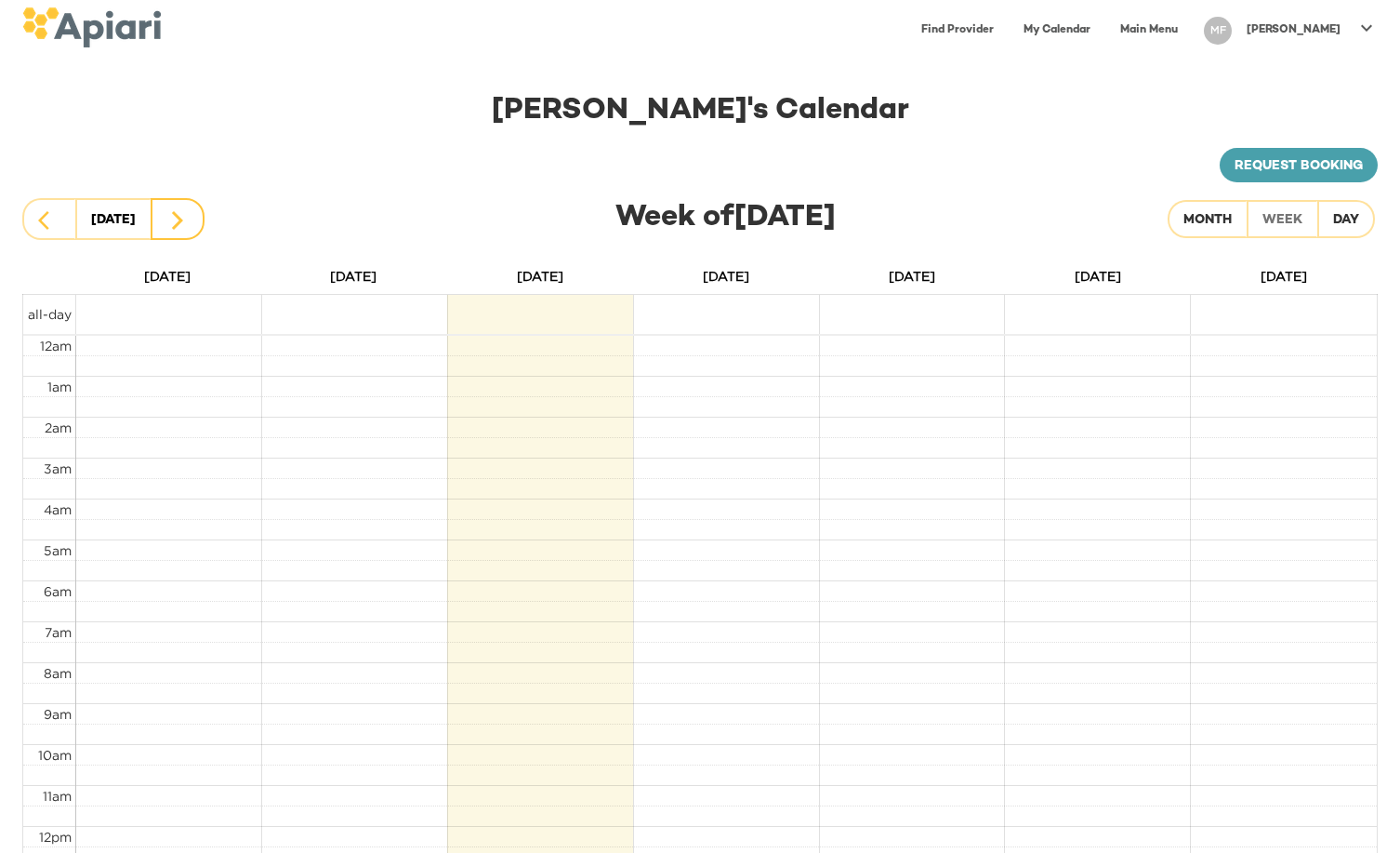
click at [171, 221] on icon "button" at bounding box center [177, 220] width 22 height 22
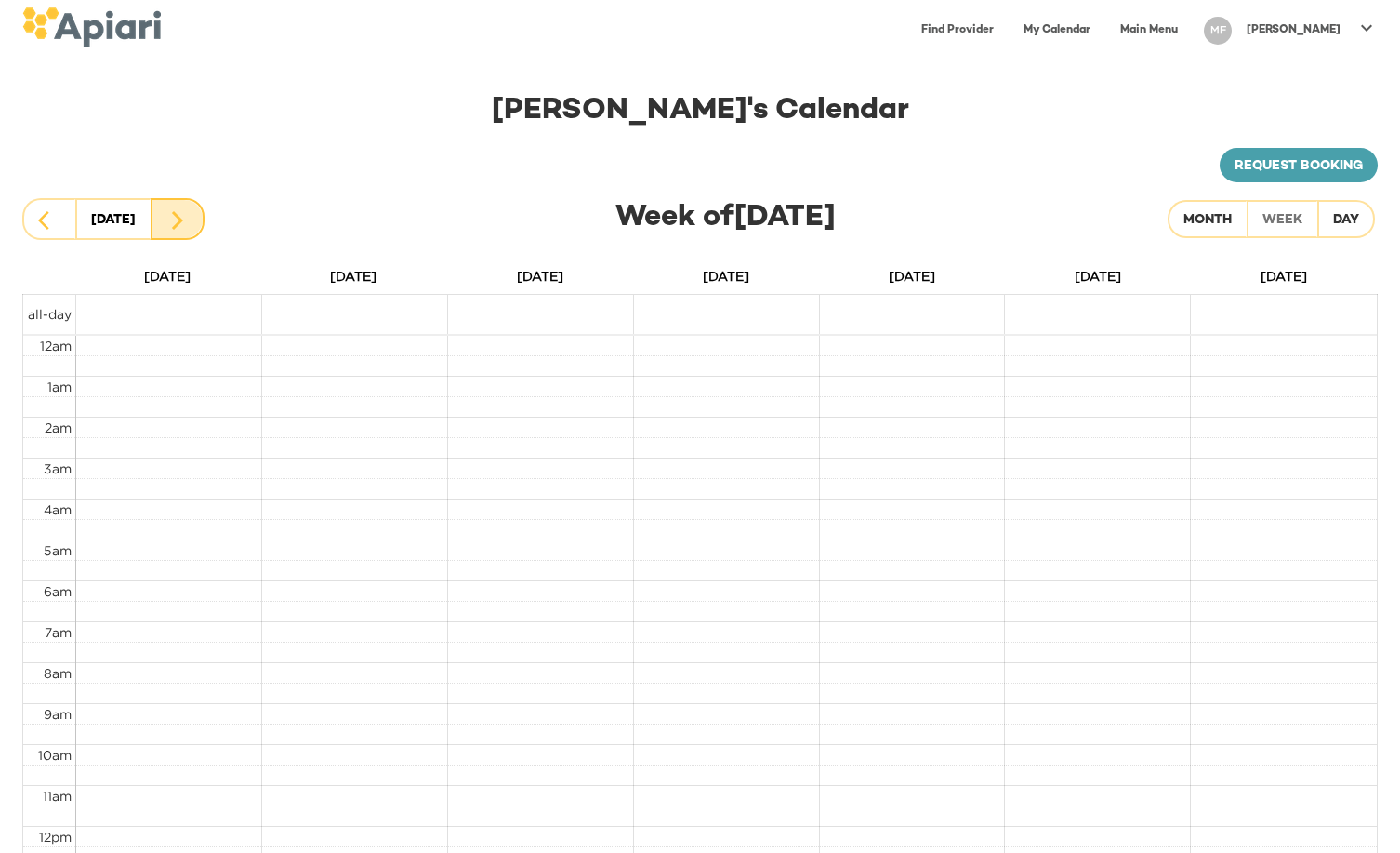
click at [171, 221] on icon "button" at bounding box center [177, 220] width 22 height 22
click at [1096, 25] on link "My Calendar" at bounding box center [1057, 29] width 89 height 38
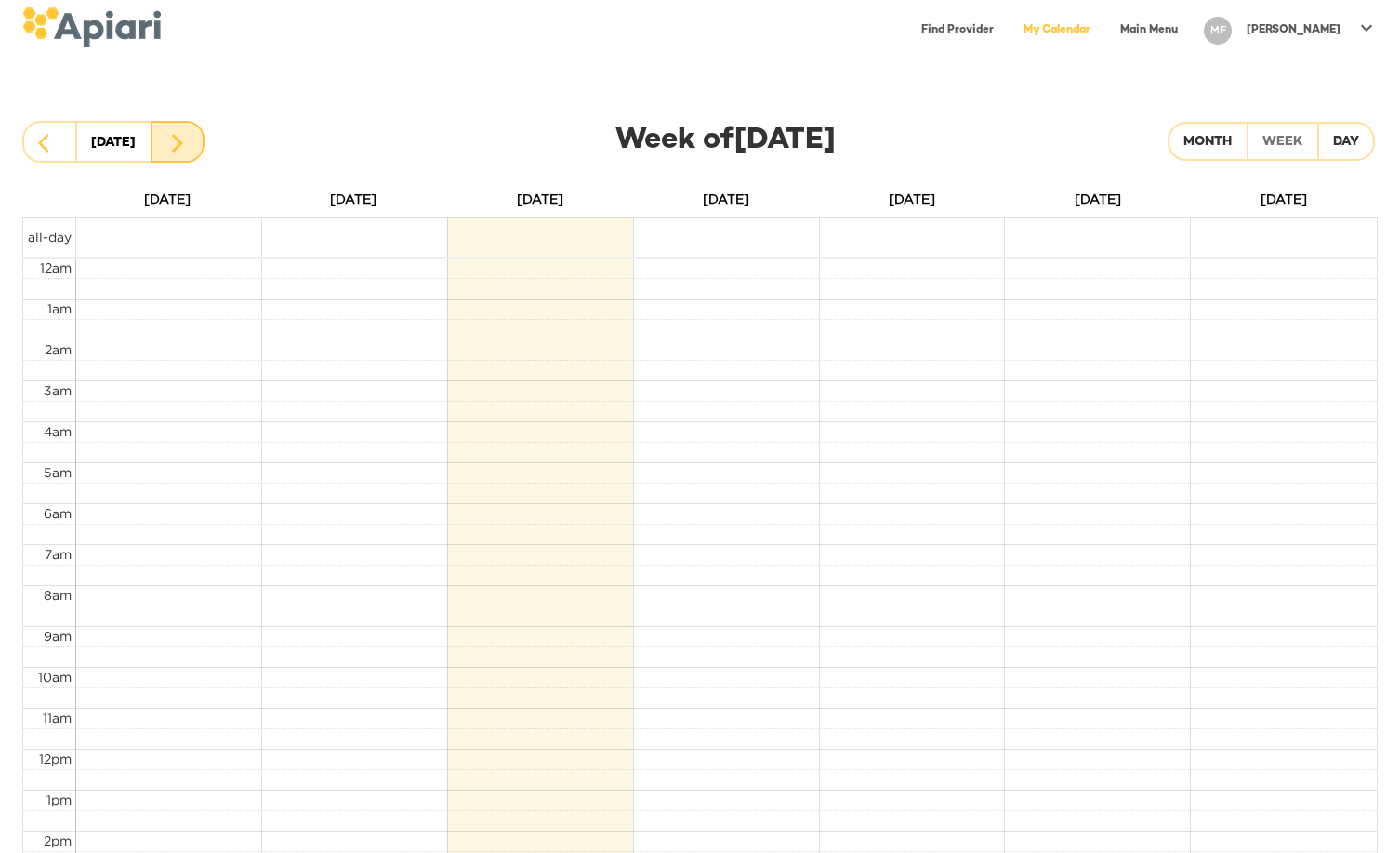
click at [186, 136] on icon "button" at bounding box center [177, 143] width 22 height 22
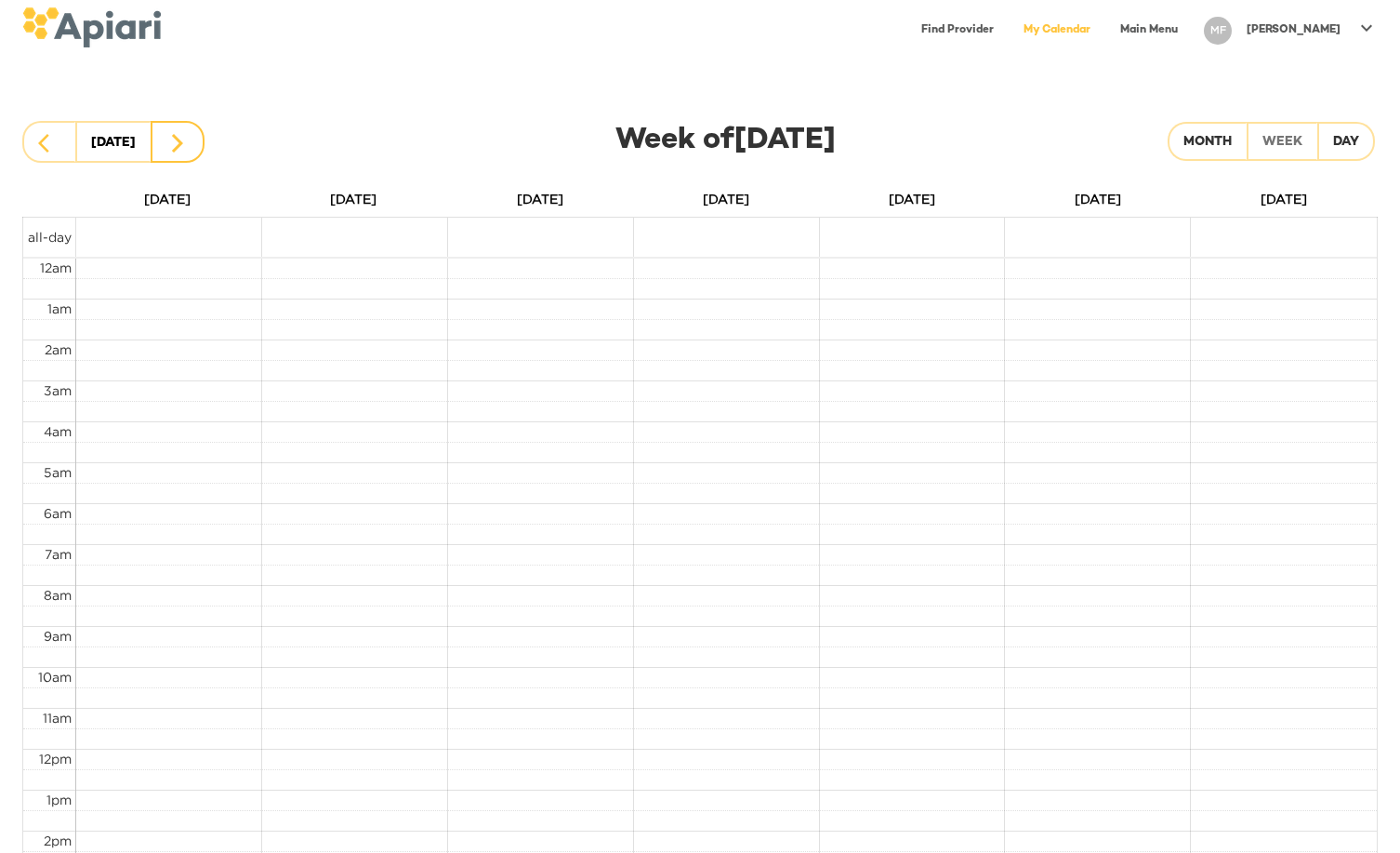
click at [172, 144] on icon "button" at bounding box center [177, 143] width 22 height 22
